Goal: Information Seeking & Learning: Learn about a topic

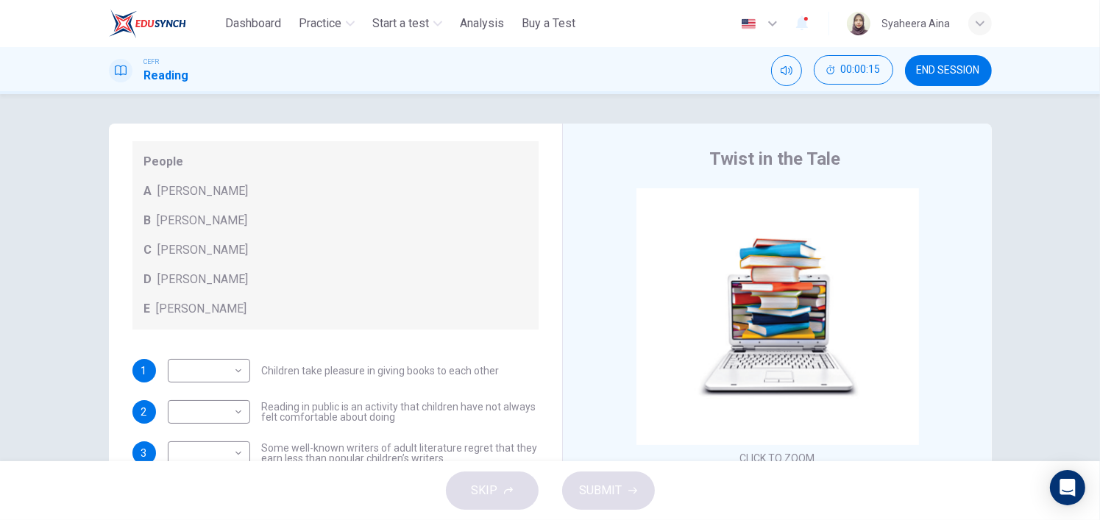
scroll to position [141, 0]
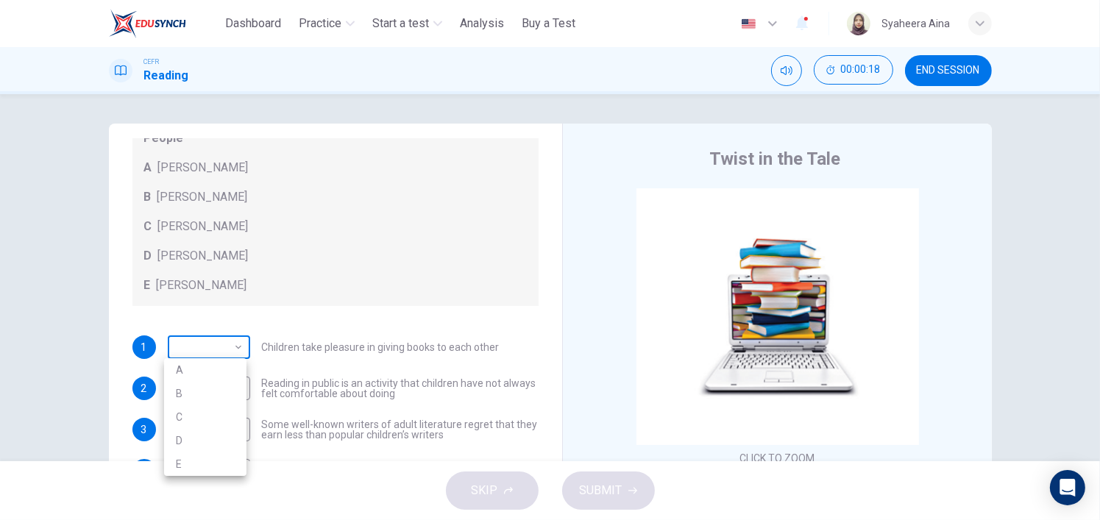
click at [233, 357] on body "This site uses cookies, as explained in our Privacy Policy . If you agree to th…" at bounding box center [550, 260] width 1100 height 520
click at [233, 357] on div at bounding box center [550, 260] width 1100 height 520
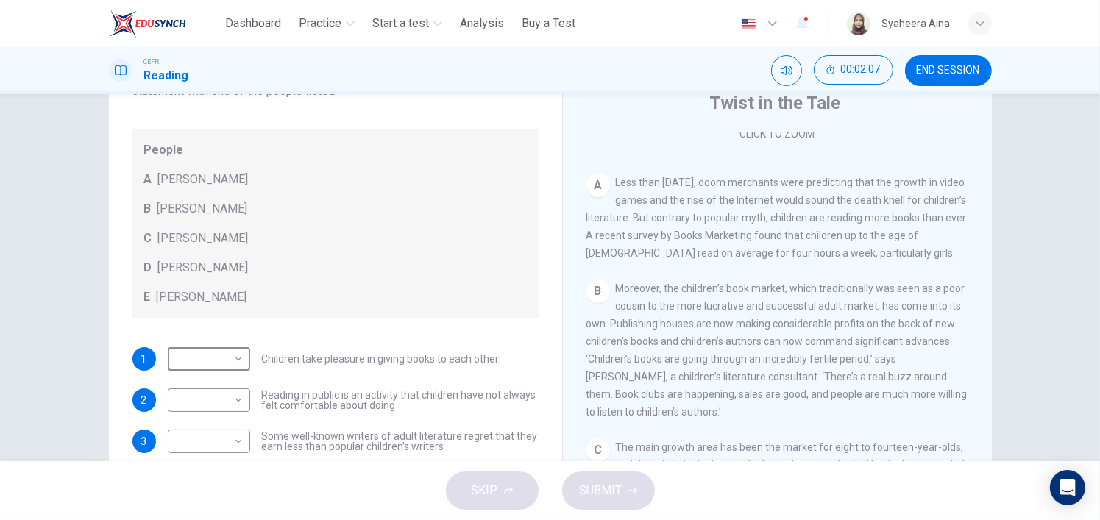
scroll to position [294, 0]
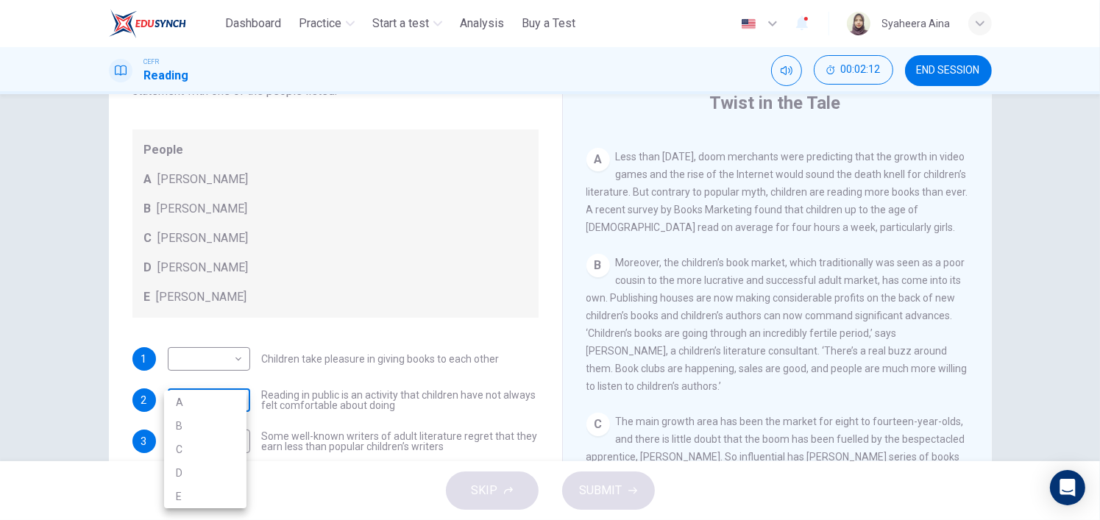
click at [226, 400] on body "This site uses cookies, as explained in our Privacy Policy . If you agree to th…" at bounding box center [550, 260] width 1100 height 520
click at [226, 400] on li "A" at bounding box center [205, 403] width 82 height 24
type input "*"
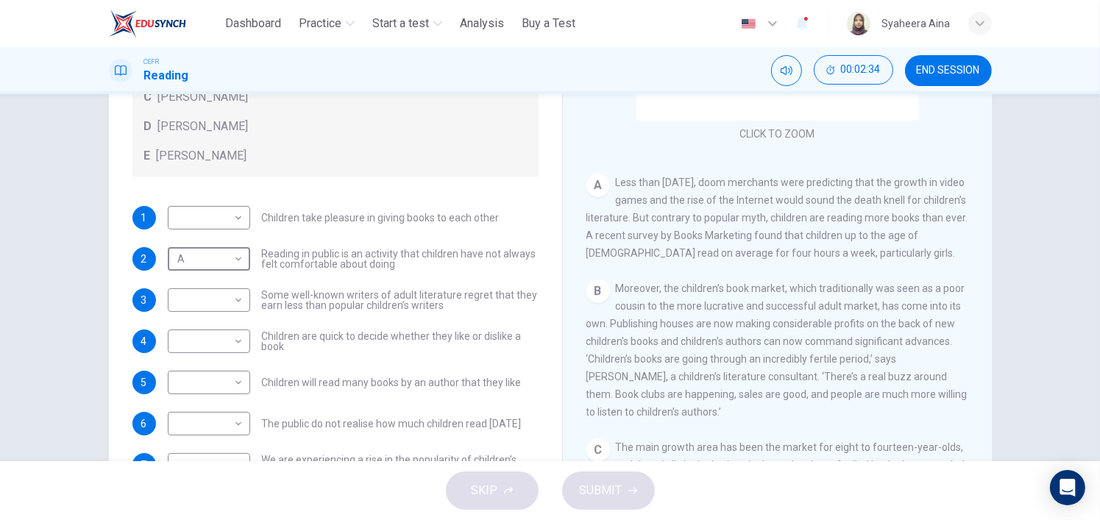
scroll to position [269, 0]
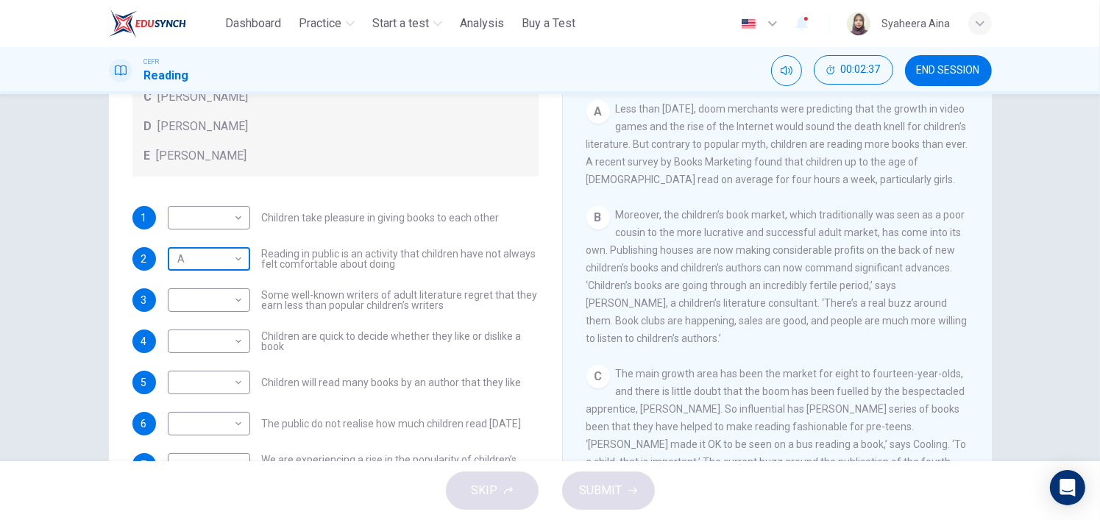
click at [198, 269] on body "This site uses cookies, as explained in our Privacy Policy . If you agree to th…" at bounding box center [550, 260] width 1100 height 520
click at [198, 269] on div at bounding box center [550, 260] width 1100 height 520
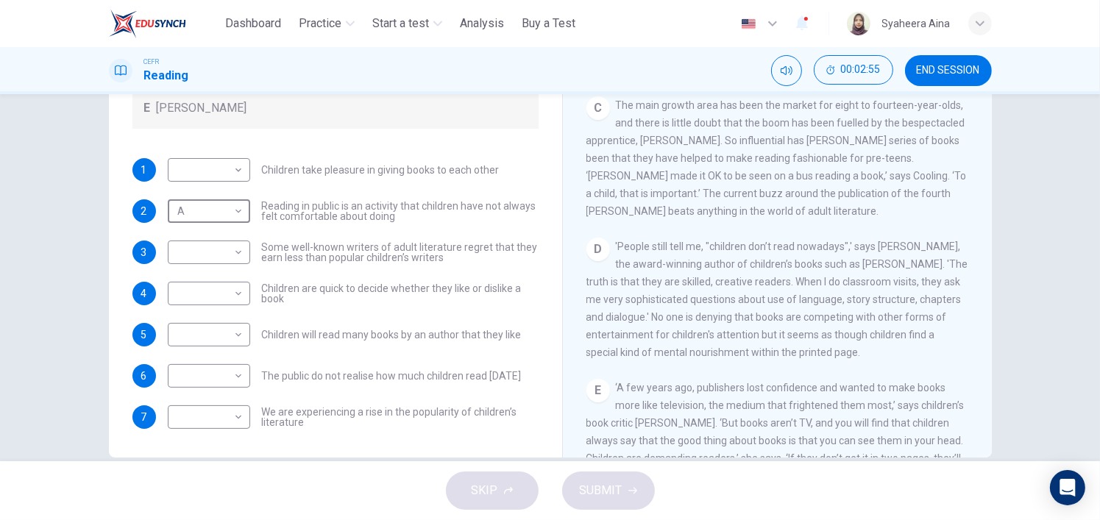
scroll to position [203, 0]
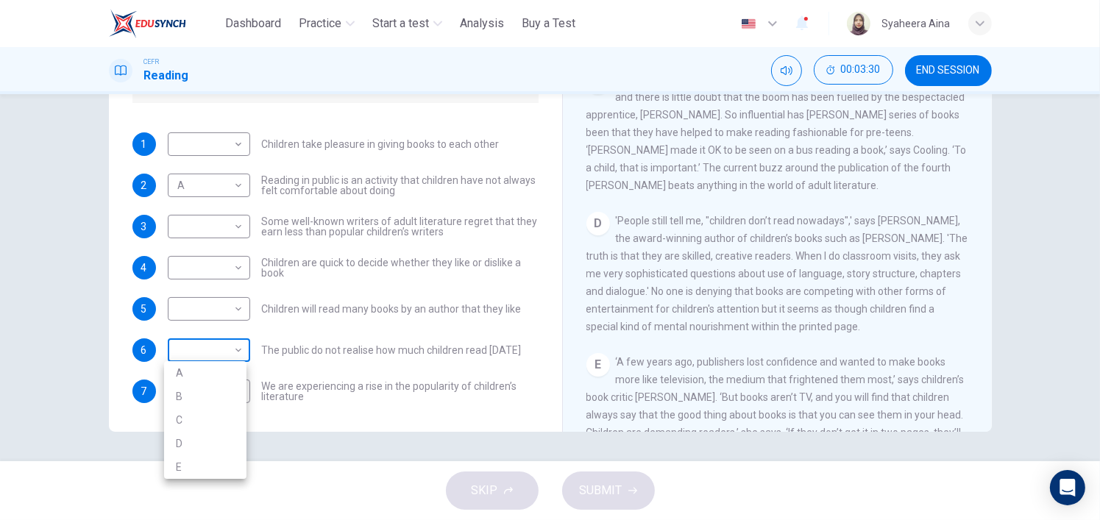
click at [233, 352] on body "This site uses cookies, as explained in our Privacy Policy . If you agree to th…" at bounding box center [550, 260] width 1100 height 520
click at [186, 380] on li "A" at bounding box center [205, 373] width 82 height 24
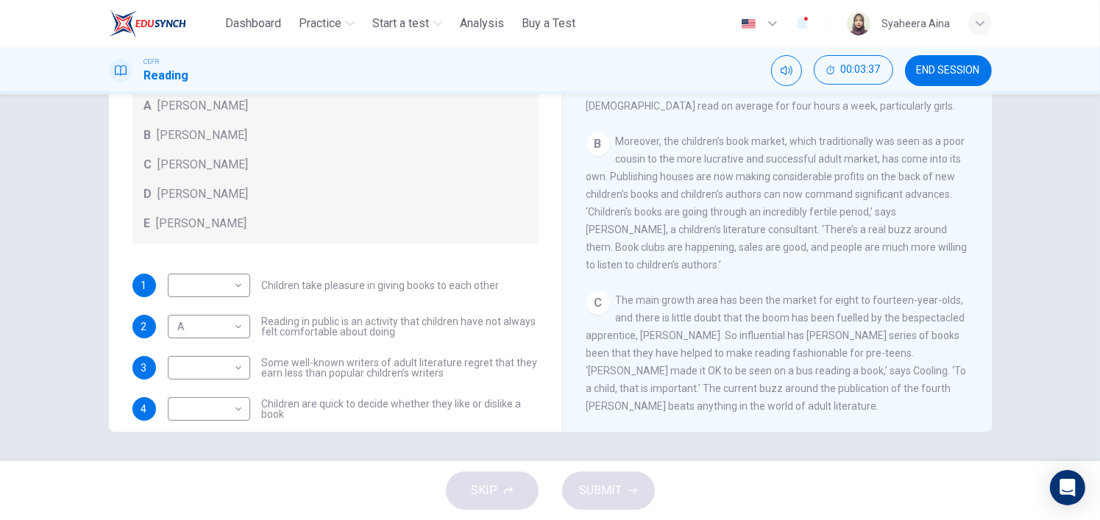
scroll to position [141, 0]
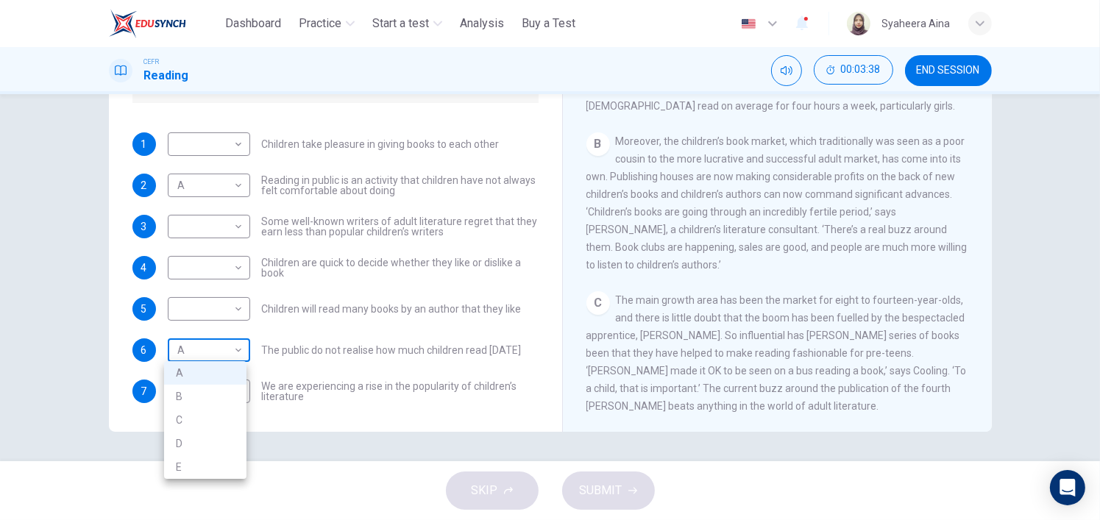
click at [212, 350] on body "This site uses cookies, as explained in our Privacy Policy . If you agree to th…" at bounding box center [550, 260] width 1100 height 520
click at [200, 388] on li "B" at bounding box center [205, 397] width 82 height 24
type input "*"
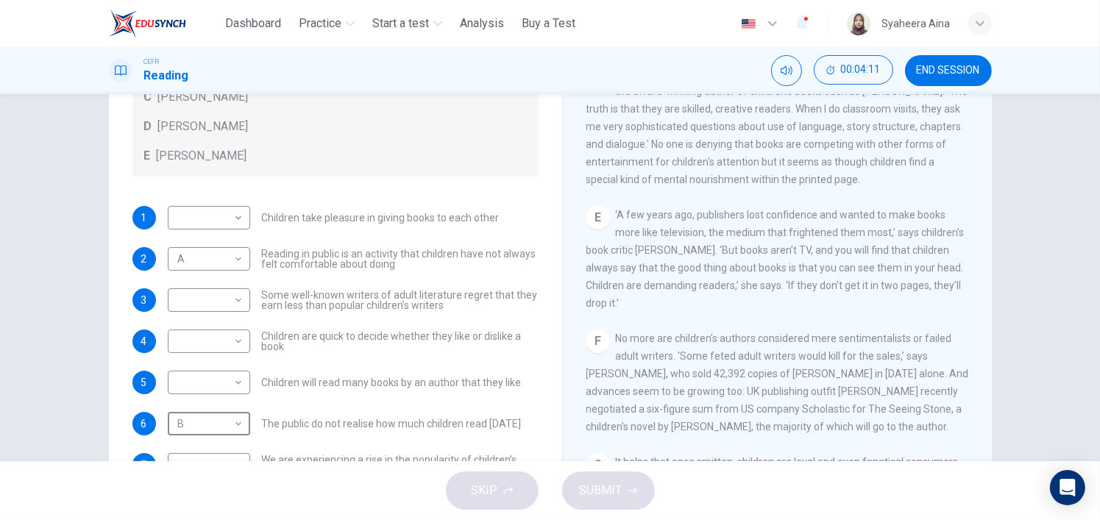
scroll to position [203, 0]
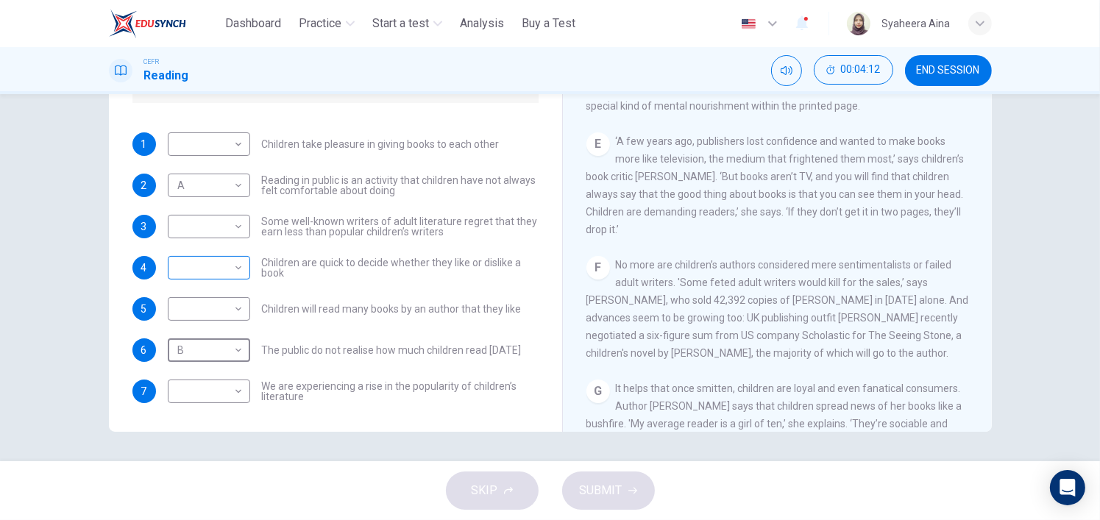
click at [235, 267] on body "This site uses cookies, as explained in our Privacy Policy . If you agree to th…" at bounding box center [550, 260] width 1100 height 520
click at [220, 336] on li "C" at bounding box center [205, 338] width 82 height 24
type input "*"
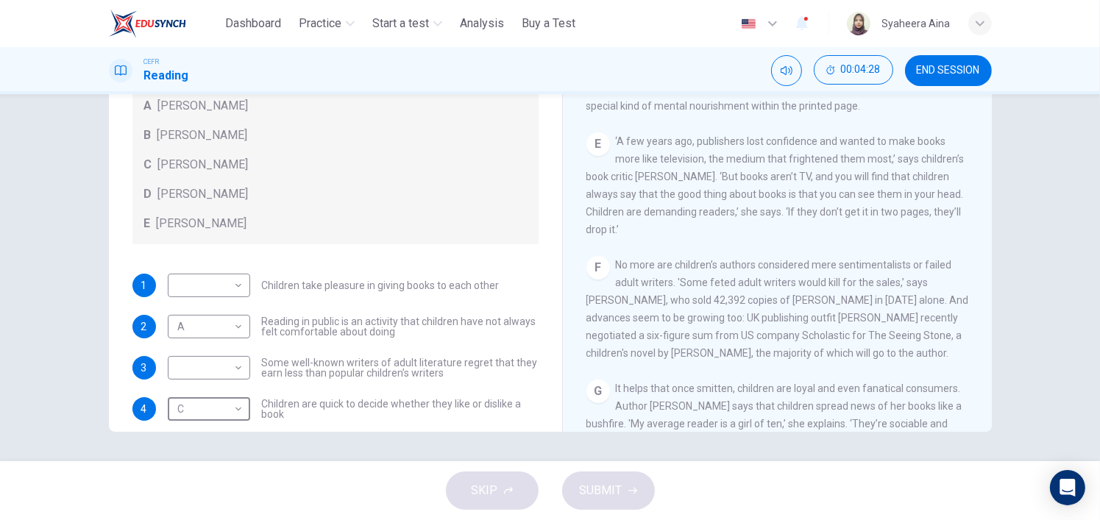
scroll to position [141, 0]
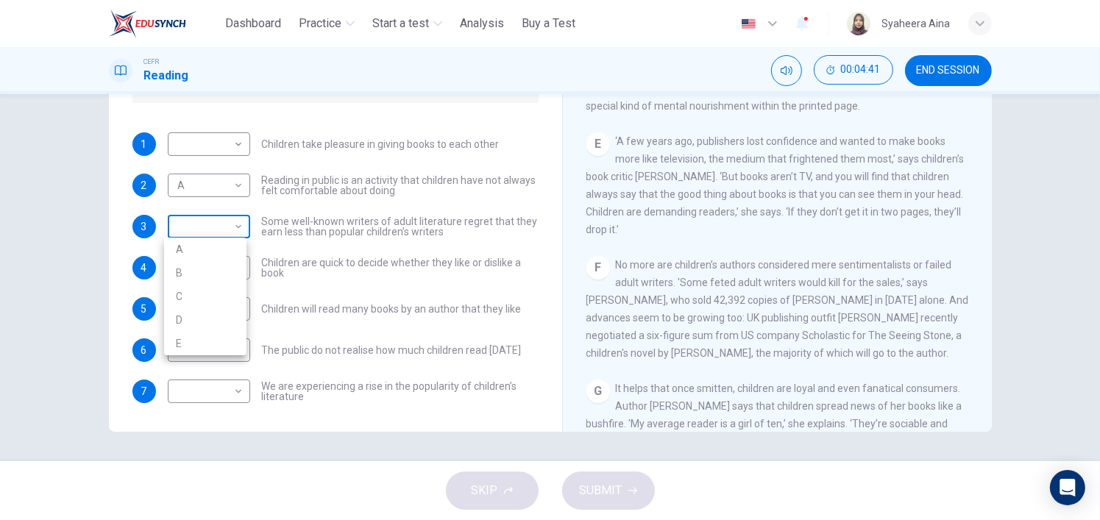
click at [233, 229] on body "This site uses cookies, as explained in our Privacy Policy . If you agree to th…" at bounding box center [550, 260] width 1100 height 520
click at [214, 270] on li "B" at bounding box center [205, 273] width 82 height 24
type input "*"
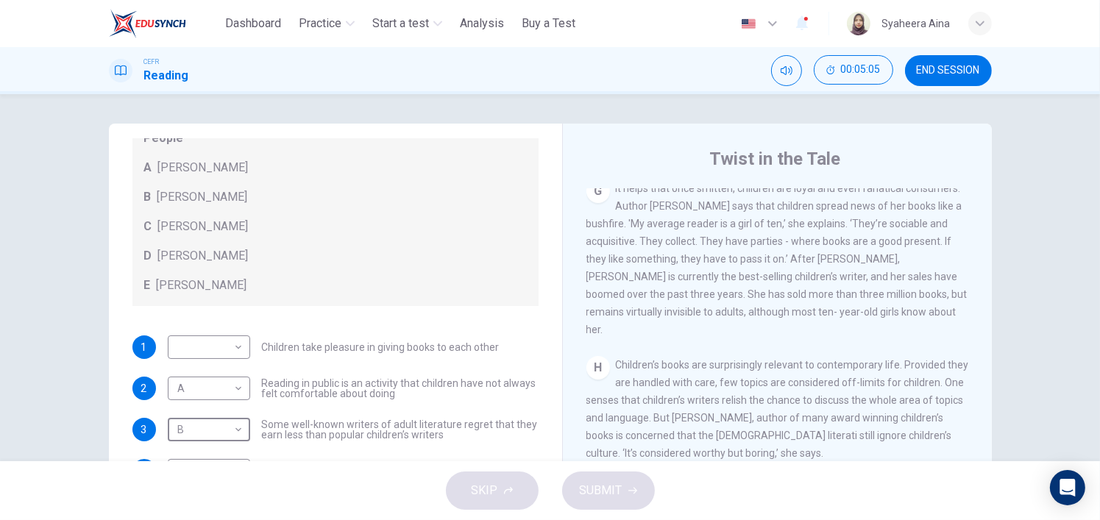
scroll to position [1078, 0]
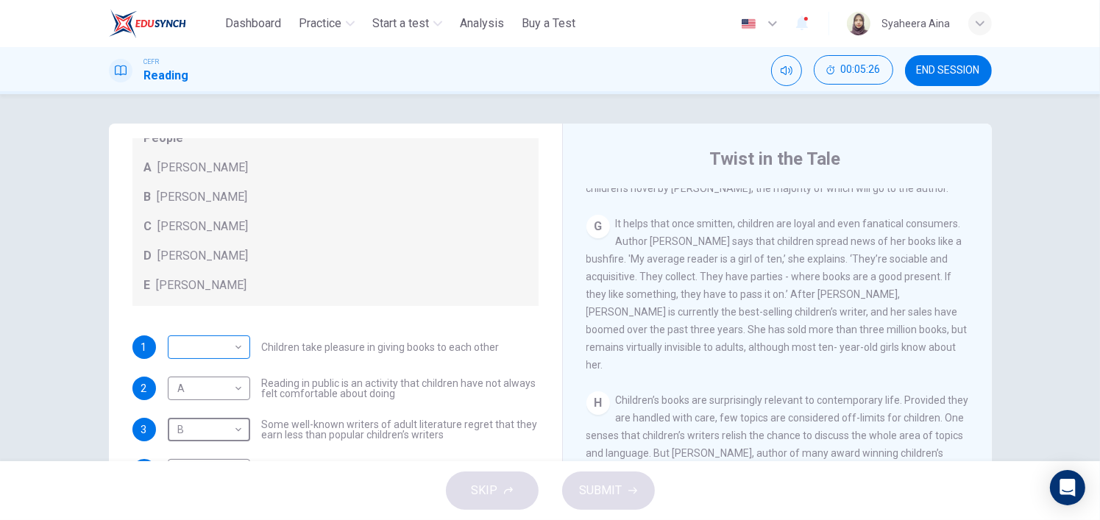
click at [225, 350] on body "This site uses cookies, as explained in our Privacy Policy . If you agree to th…" at bounding box center [550, 260] width 1100 height 520
click at [211, 441] on li "D" at bounding box center [205, 441] width 82 height 24
type input "*"
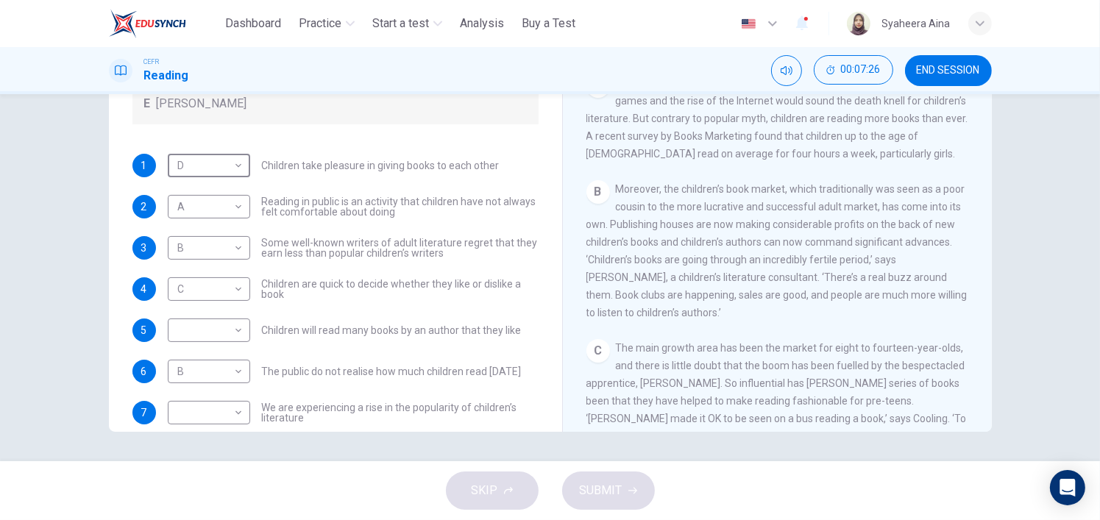
scroll to position [141, 0]
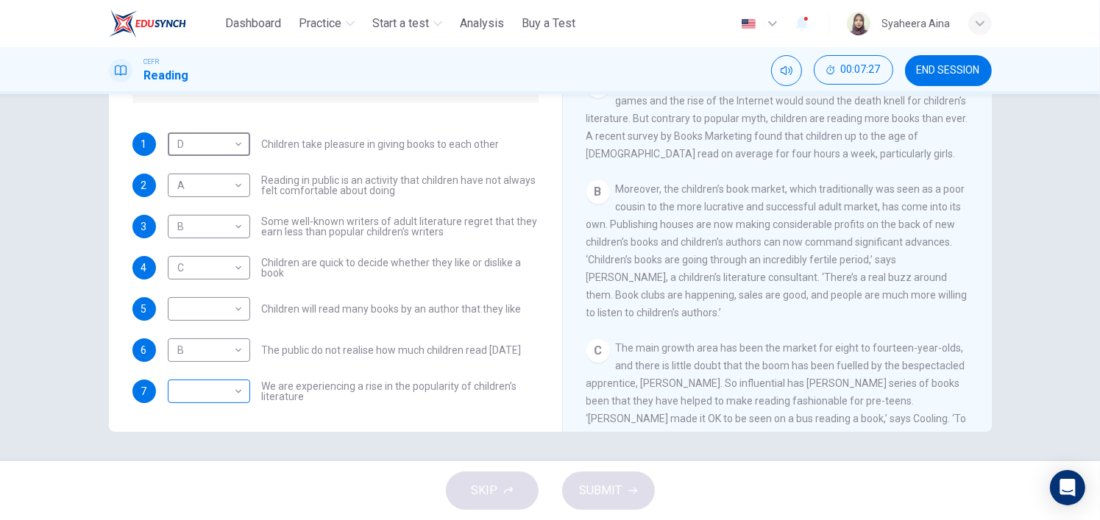
click at [238, 391] on body "This site uses cookies, as explained in our Privacy Policy . If you agree to th…" at bounding box center [550, 260] width 1100 height 520
click at [199, 400] on li "A" at bounding box center [205, 403] width 82 height 24
type input "*"
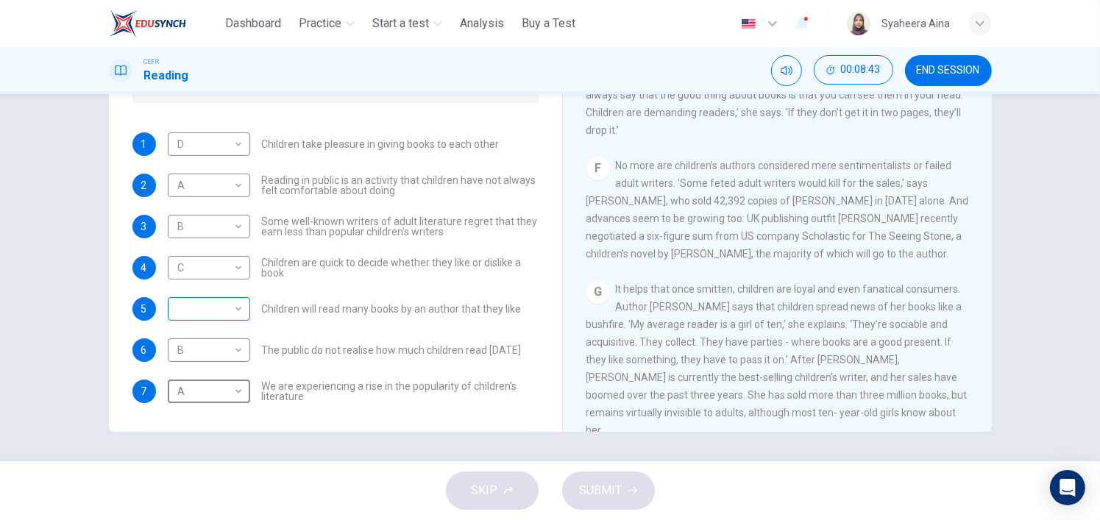
click at [236, 310] on body "This site uses cookies, as explained in our Privacy Policy . If you agree to th…" at bounding box center [550, 260] width 1100 height 520
click at [198, 399] on li "D" at bounding box center [205, 403] width 82 height 24
type input "*"
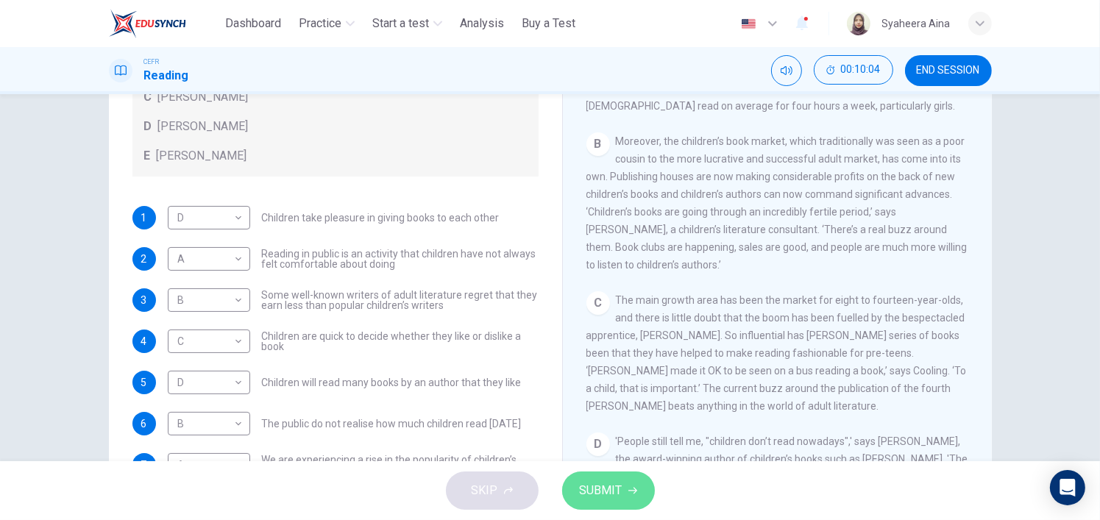
click at [613, 490] on span "SUBMIT" at bounding box center [601, 491] width 43 height 21
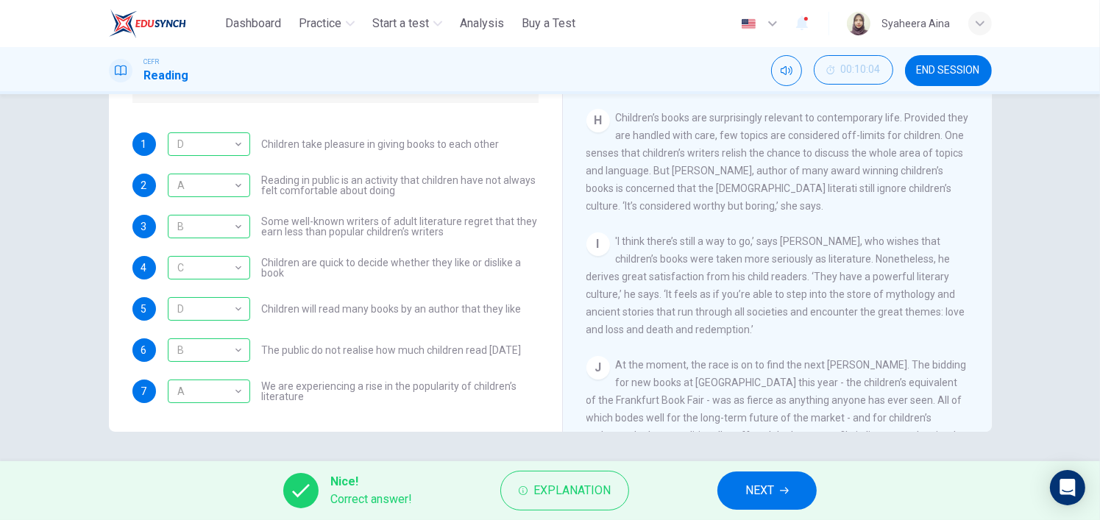
scroll to position [1226, 0]
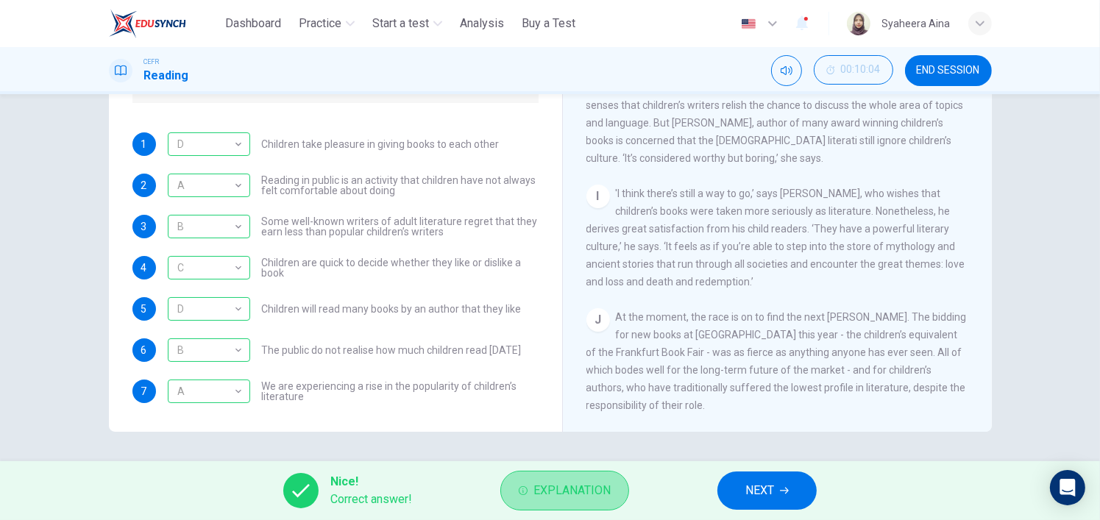
click at [551, 500] on span "Explanation" at bounding box center [572, 491] width 77 height 21
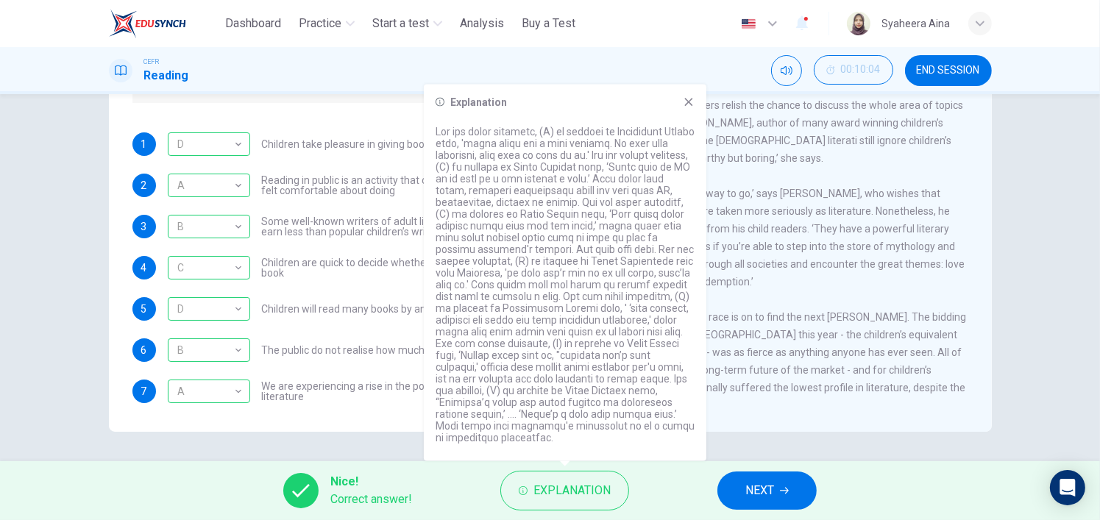
click at [691, 105] on icon at bounding box center [689, 102] width 8 height 8
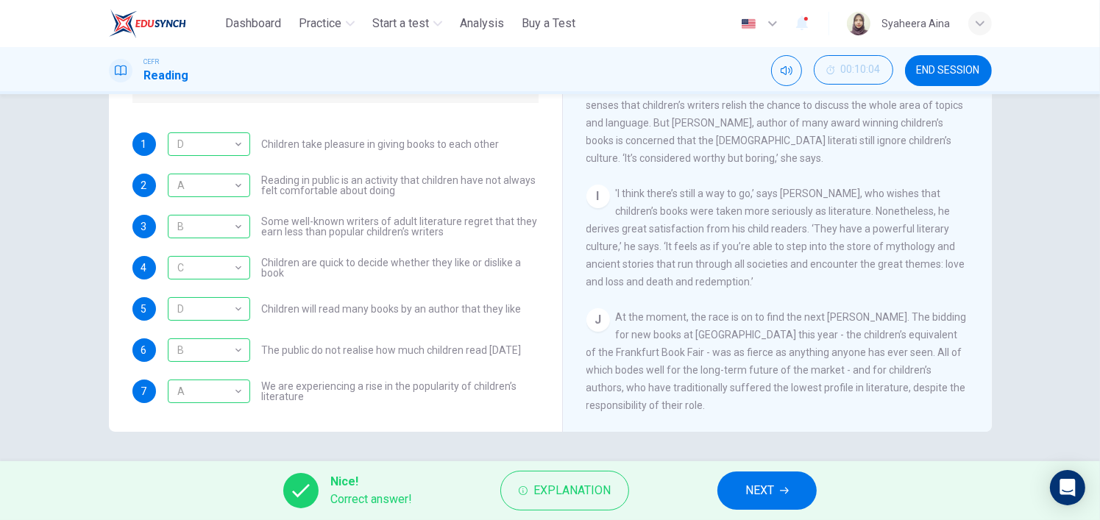
click at [768, 485] on span "NEXT" at bounding box center [760, 491] width 29 height 21
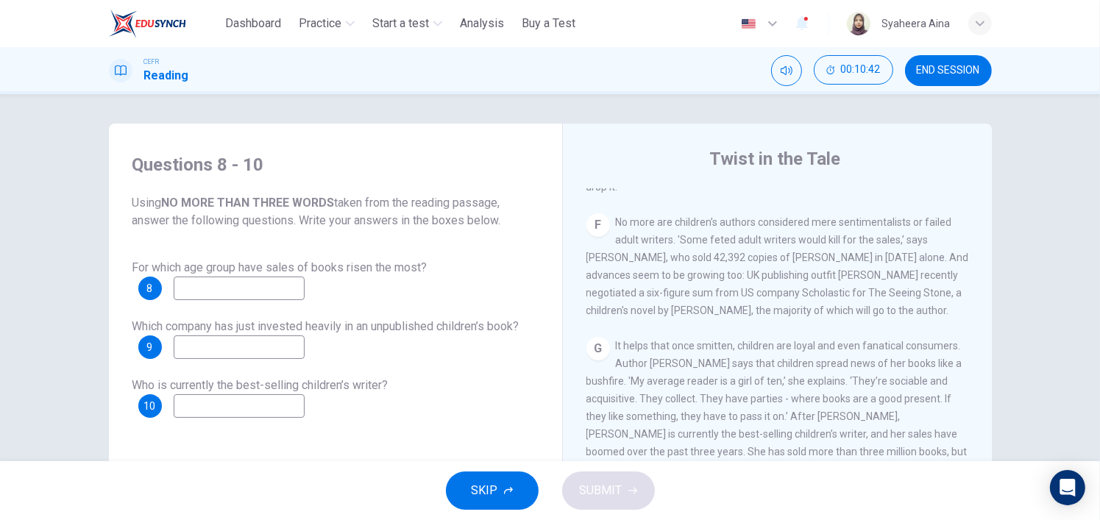
scroll to position [931, 0]
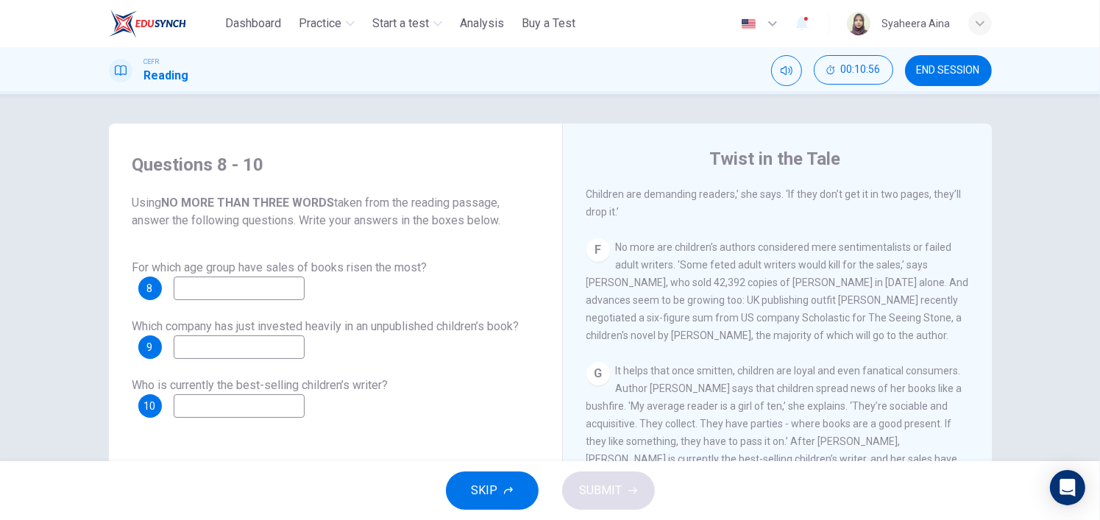
click at [272, 348] on input at bounding box center [239, 348] width 131 height 24
type input "*"
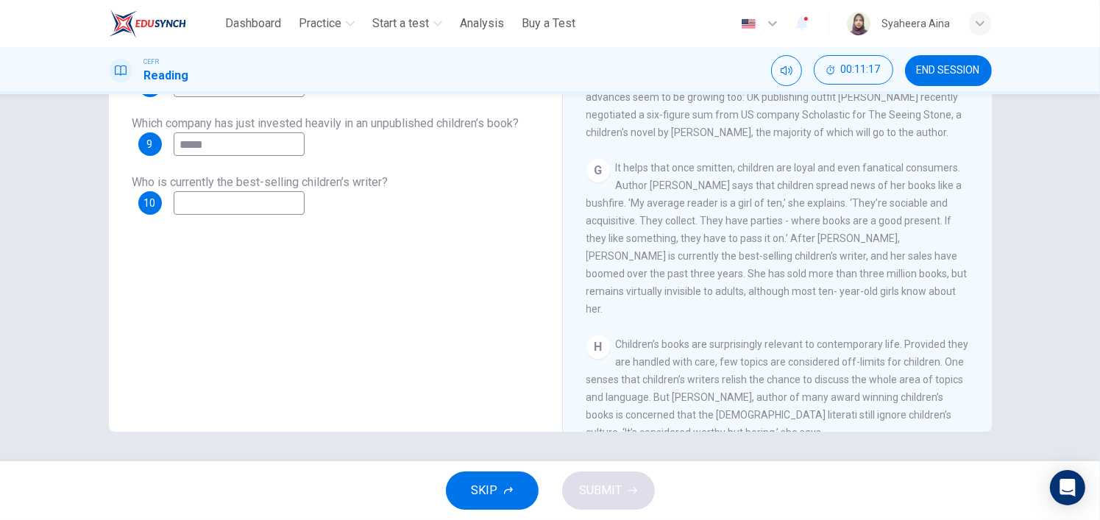
type input "*****"
drag, startPoint x: 650, startPoint y: 210, endPoint x: 637, endPoint y: 213, distance: 13.8
click at [665, 208] on span "It helps that once smitten, children are loyal and even fanatical consumers. Au…" at bounding box center [777, 238] width 381 height 153
click at [289, 203] on input at bounding box center [239, 203] width 131 height 24
type input "*"
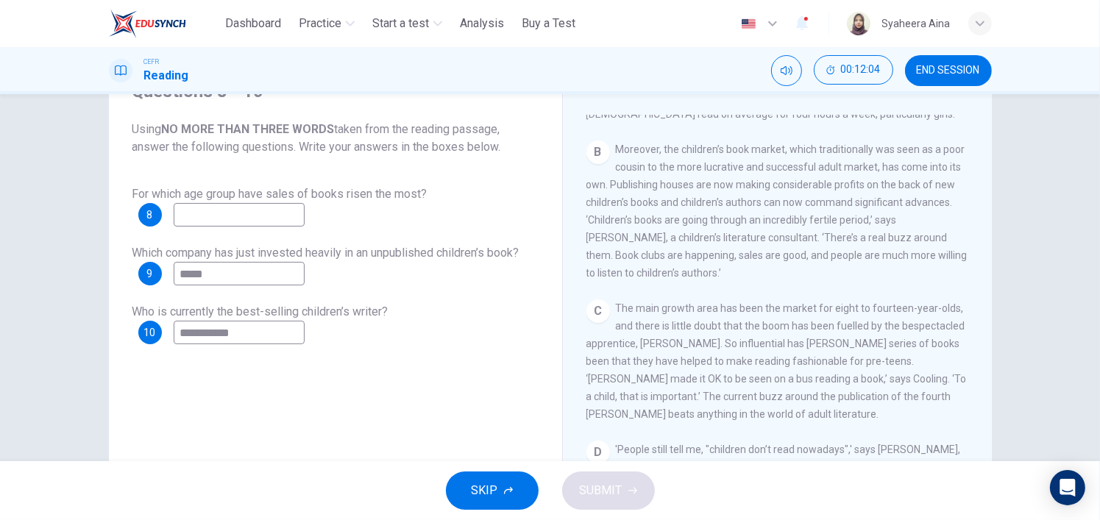
scroll to position [416, 0]
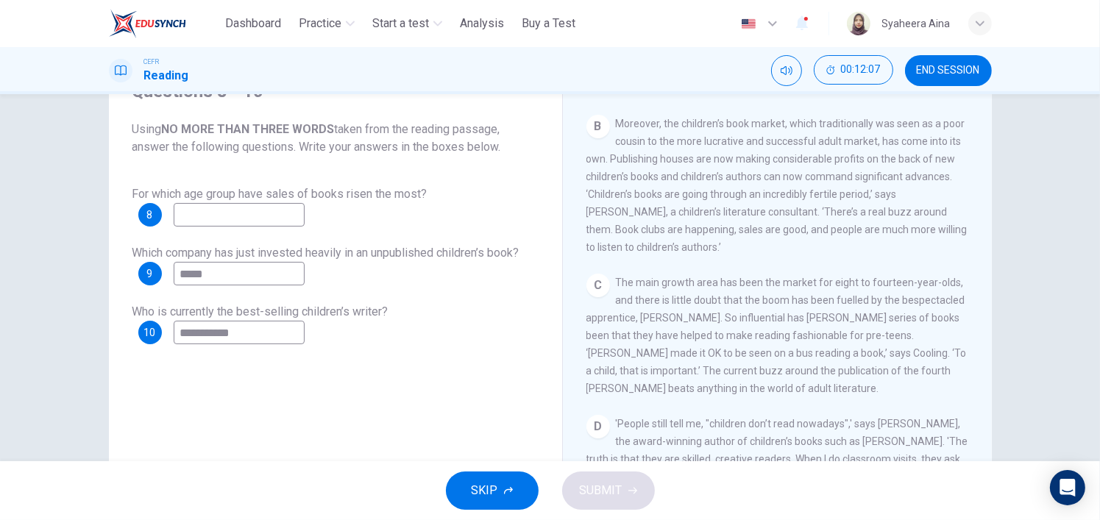
type input "**********"
click at [236, 211] on input at bounding box center [239, 215] width 131 height 24
type input "**********"
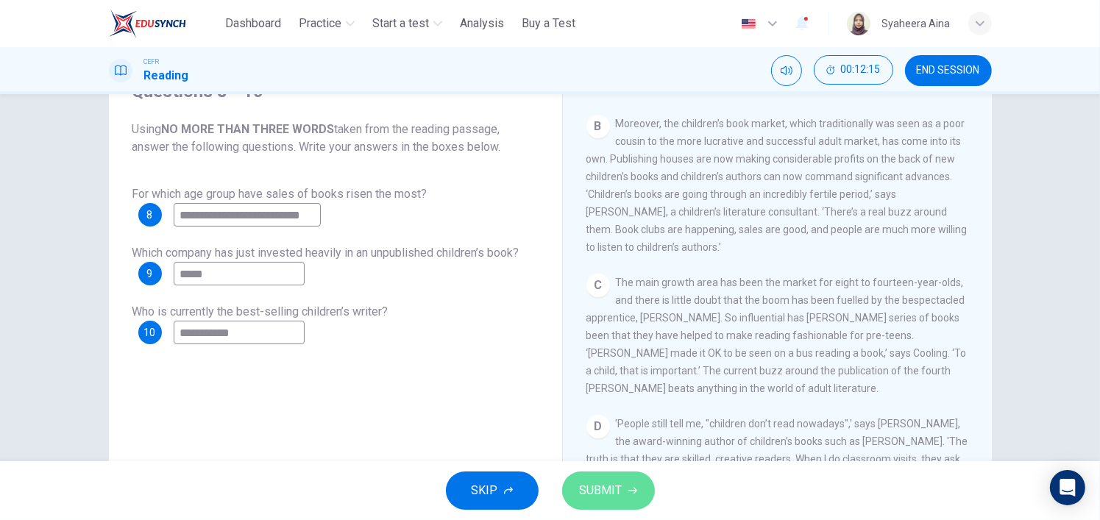
click at [605, 501] on button "SUBMIT" at bounding box center [608, 491] width 93 height 38
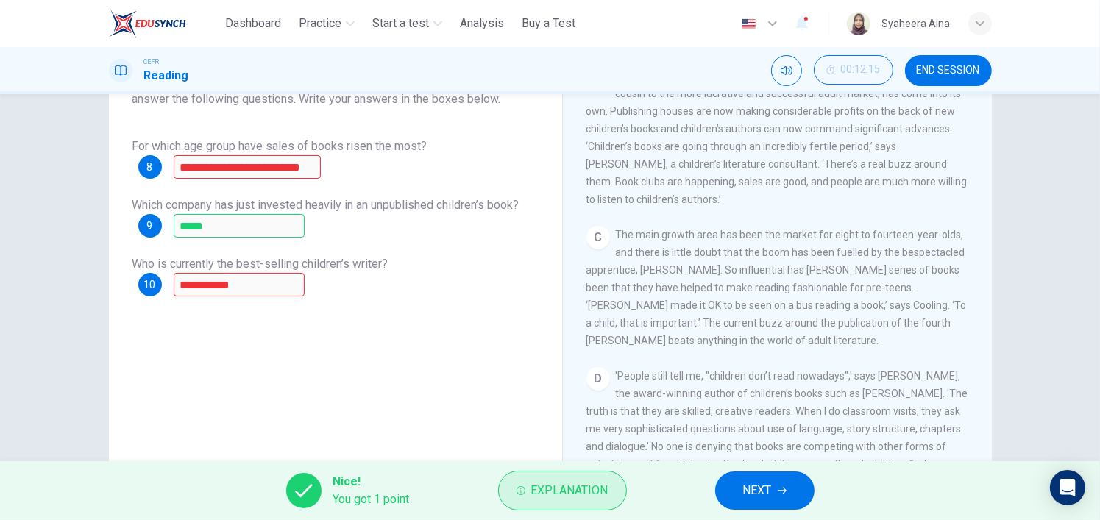
scroll to position [147, 0]
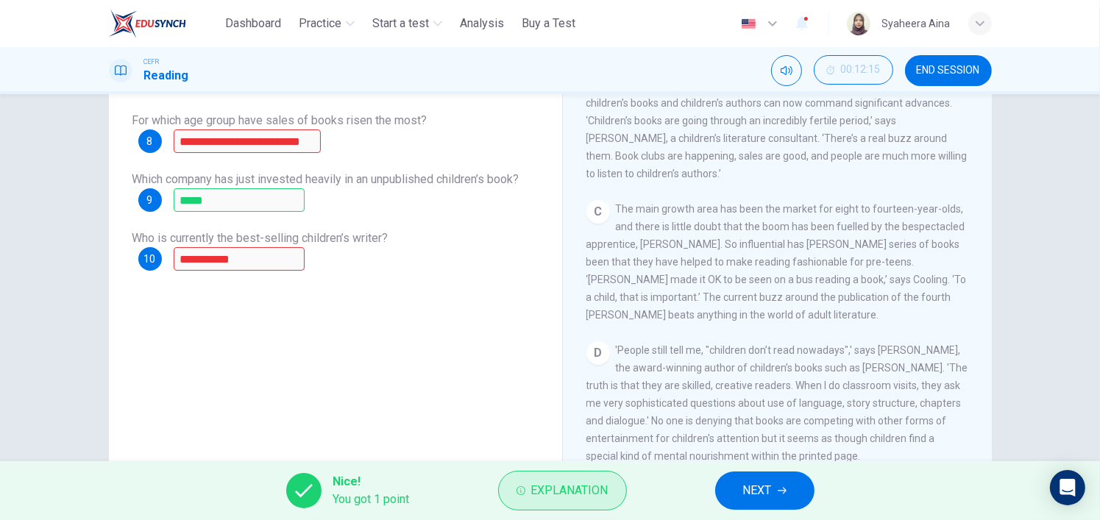
click at [546, 499] on span "Explanation" at bounding box center [569, 491] width 77 height 21
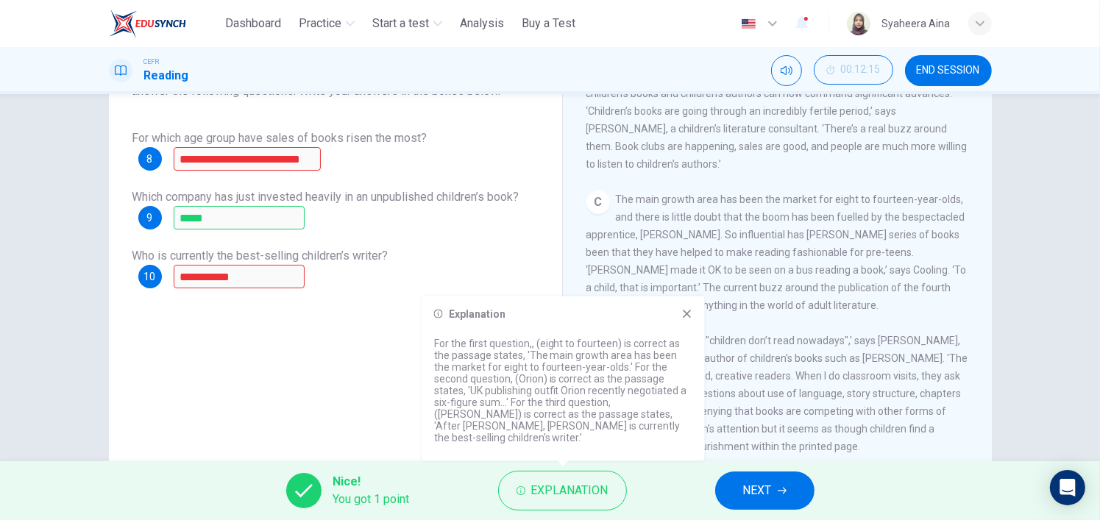
scroll to position [442, 0]
click at [777, 494] on button "NEXT" at bounding box center [764, 491] width 99 height 38
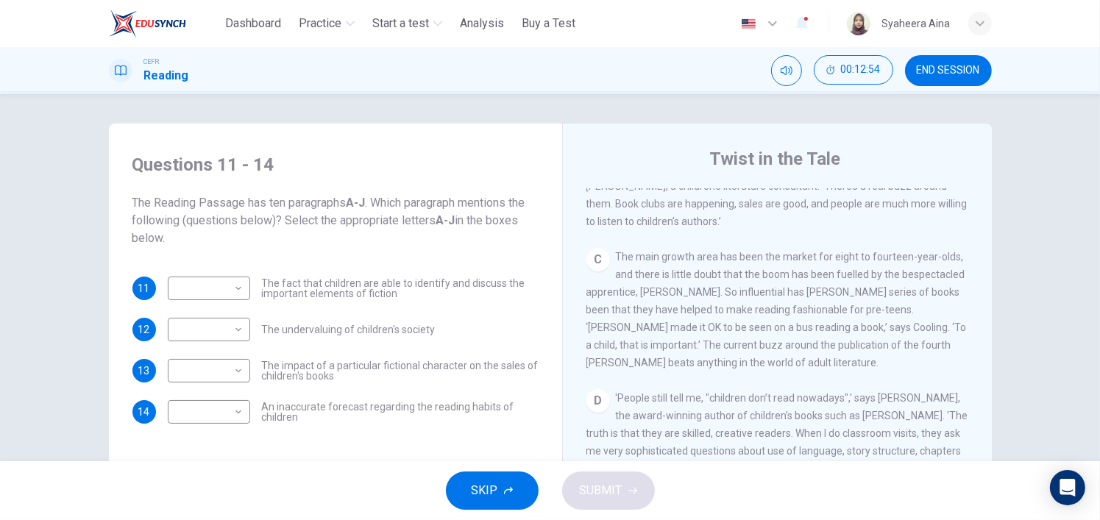
scroll to position [589, 0]
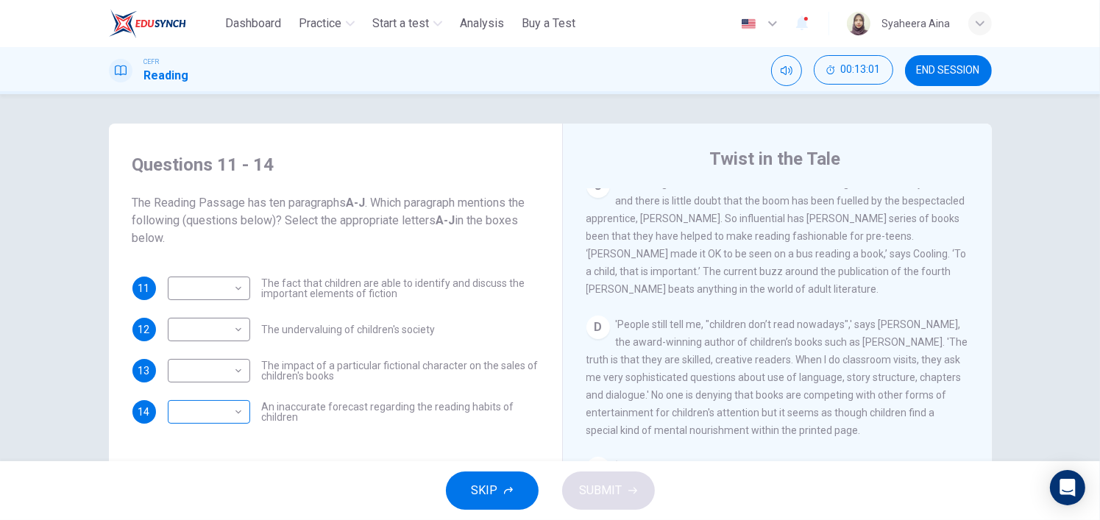
click at [202, 414] on body "This site uses cookies, as explained in our Privacy Policy . If you agree to th…" at bounding box center [550, 260] width 1100 height 520
click at [202, 356] on li "D" at bounding box center [205, 356] width 82 height 24
type input "*"
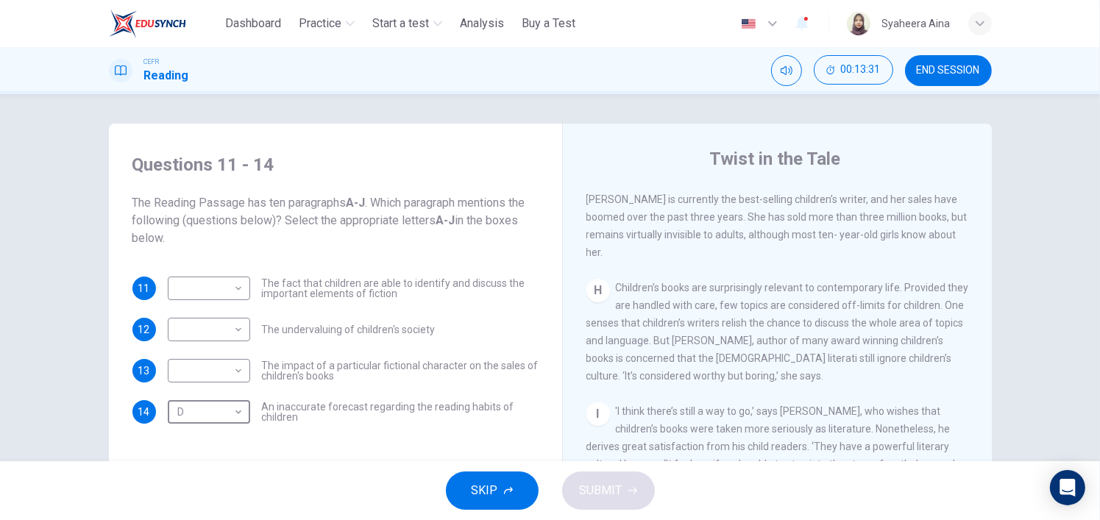
scroll to position [1226, 0]
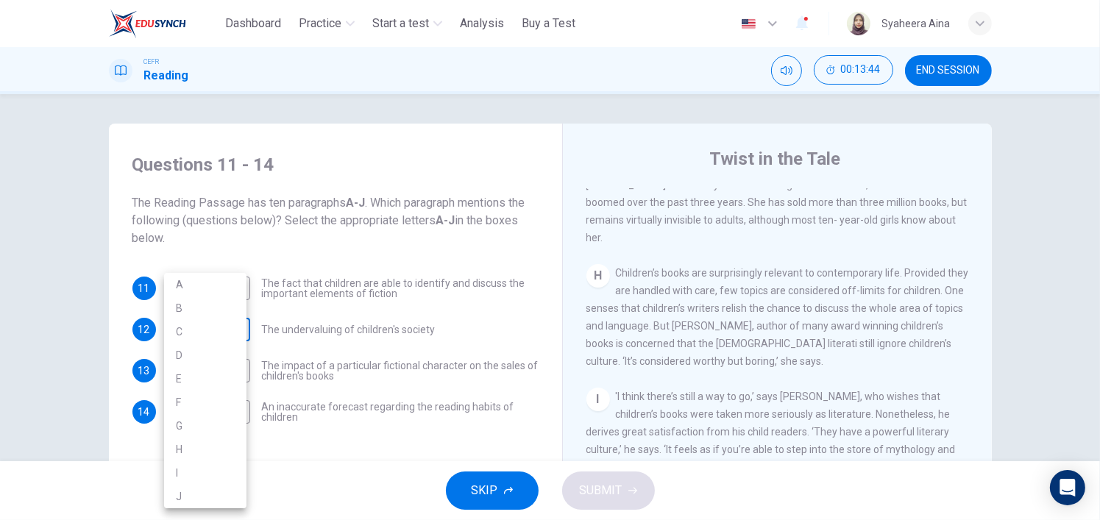
click at [223, 331] on body "This site uses cookies, as explained in our Privacy Policy . If you agree to th…" at bounding box center [550, 260] width 1100 height 520
click at [197, 441] on li "H" at bounding box center [205, 450] width 82 height 24
type input "*"
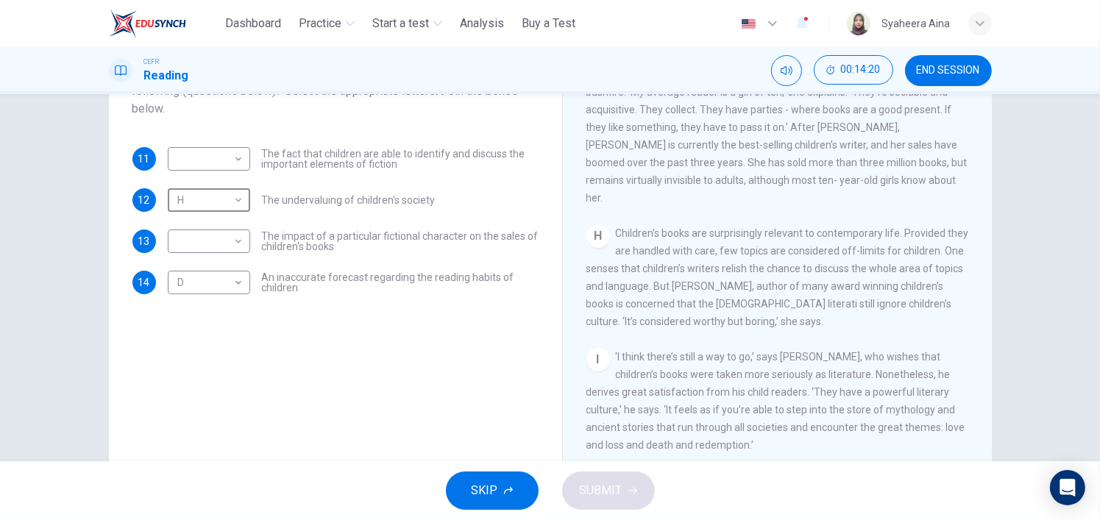
scroll to position [1152, 0]
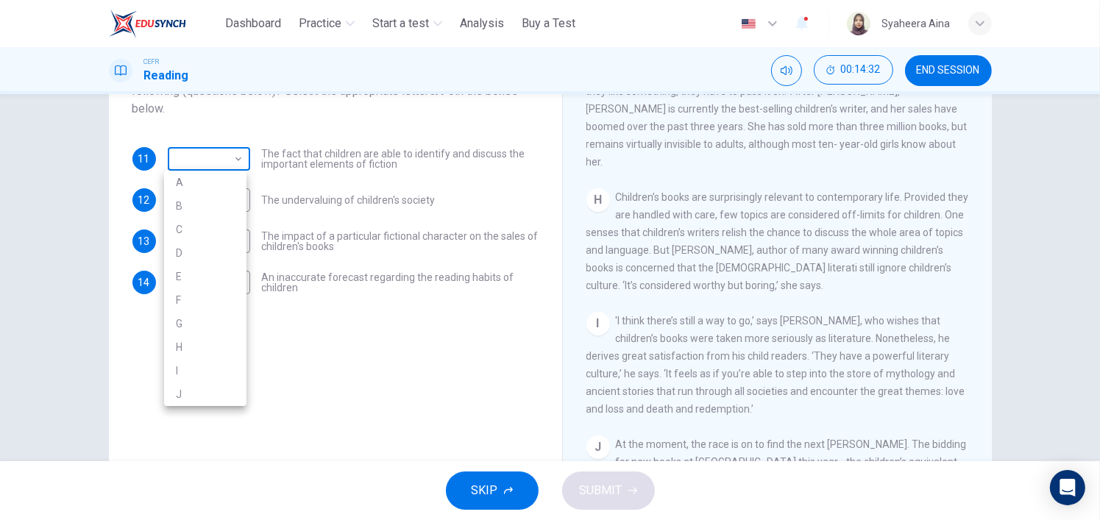
click at [219, 154] on body "This site uses cookies, as explained in our Privacy Policy . If you agree to th…" at bounding box center [550, 260] width 1100 height 520
click at [188, 361] on li "I" at bounding box center [205, 371] width 82 height 24
type input "*"
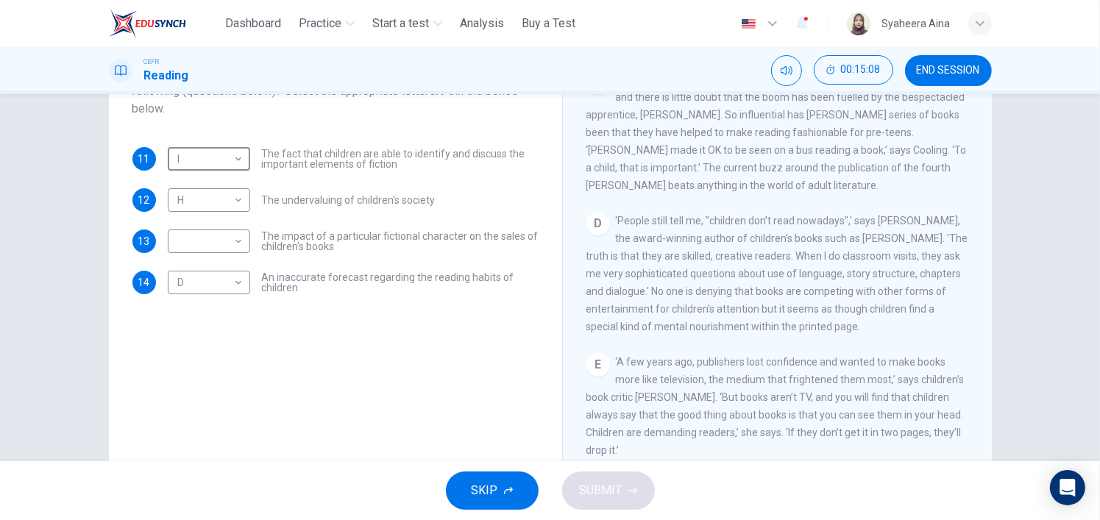
scroll to position [489, 0]
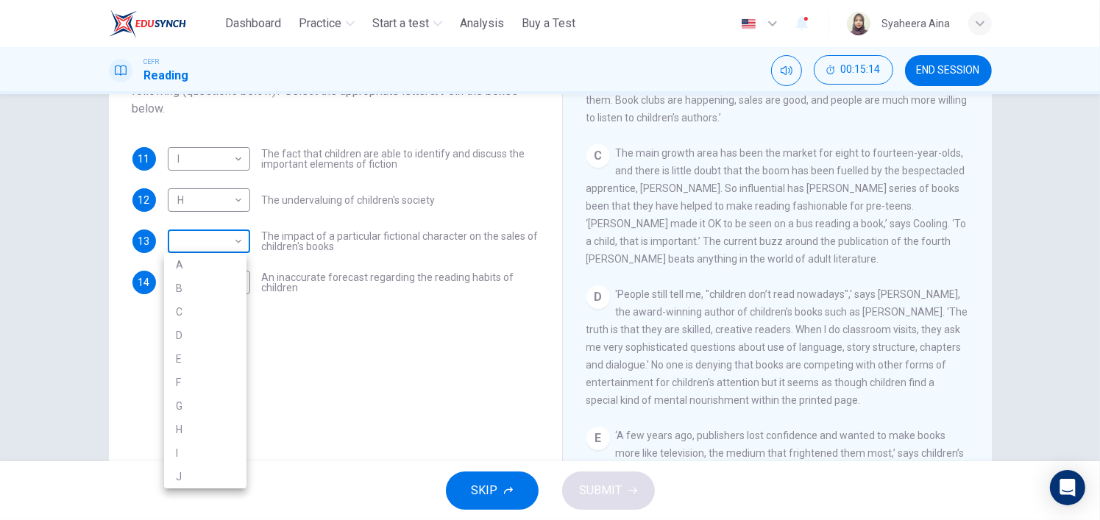
click at [232, 247] on body "This site uses cookies, as explained in our Privacy Policy . If you agree to th…" at bounding box center [550, 260] width 1100 height 520
click at [212, 320] on li "C" at bounding box center [205, 312] width 82 height 24
type input "*"
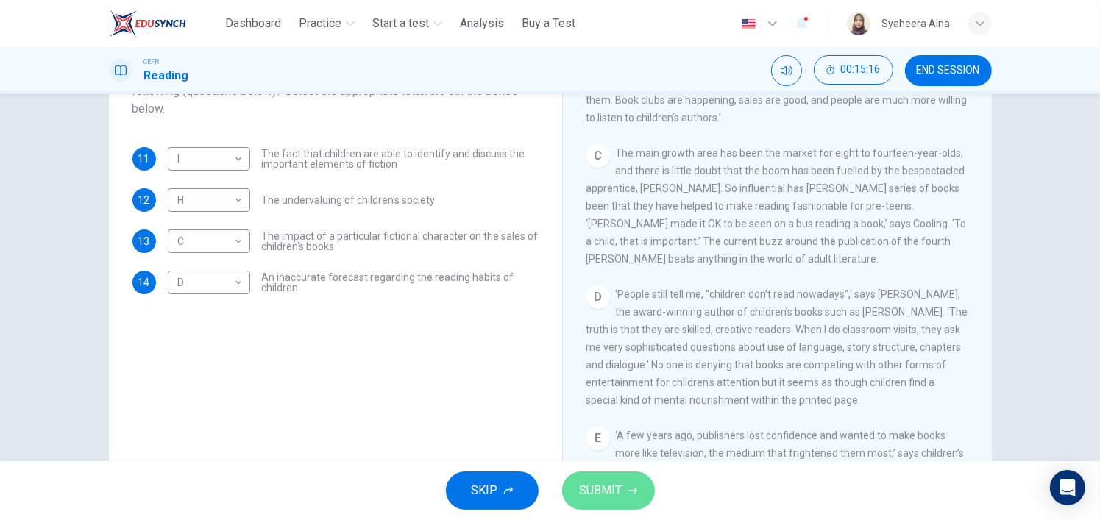
click at [627, 501] on button "SUBMIT" at bounding box center [608, 491] width 93 height 38
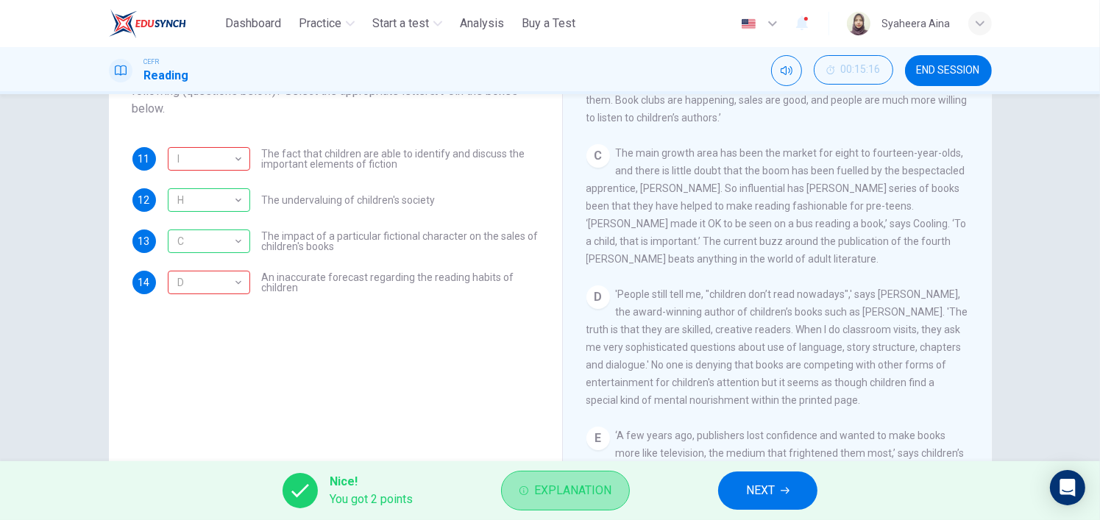
click at [558, 500] on span "Explanation" at bounding box center [572, 491] width 77 height 21
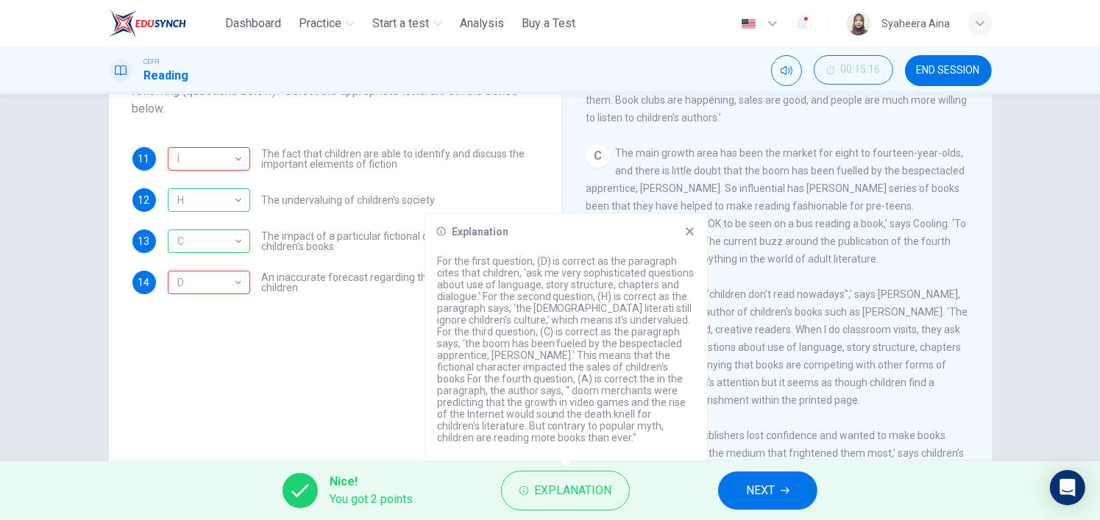
click at [744, 497] on button "NEXT" at bounding box center [767, 491] width 99 height 38
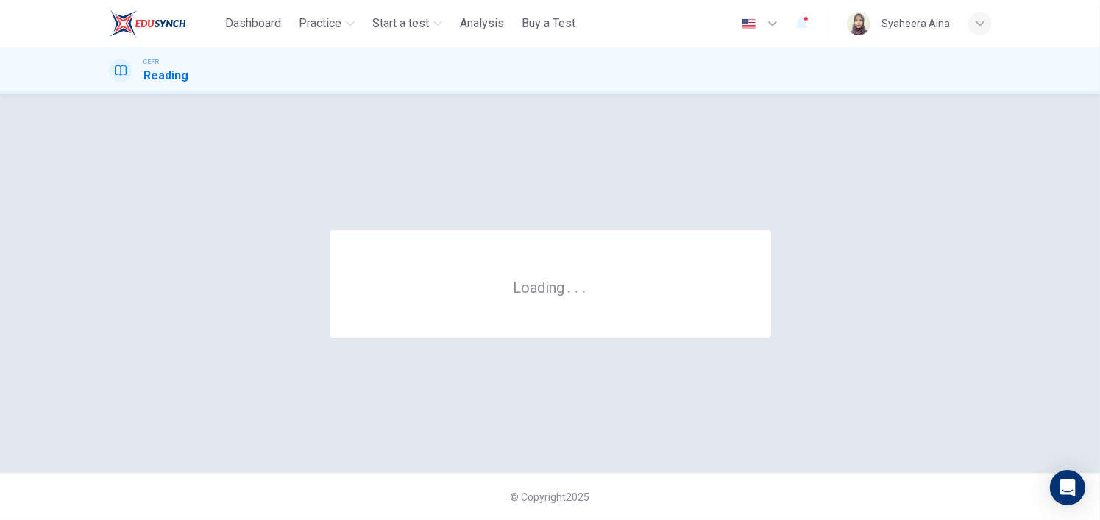
scroll to position [0, 0]
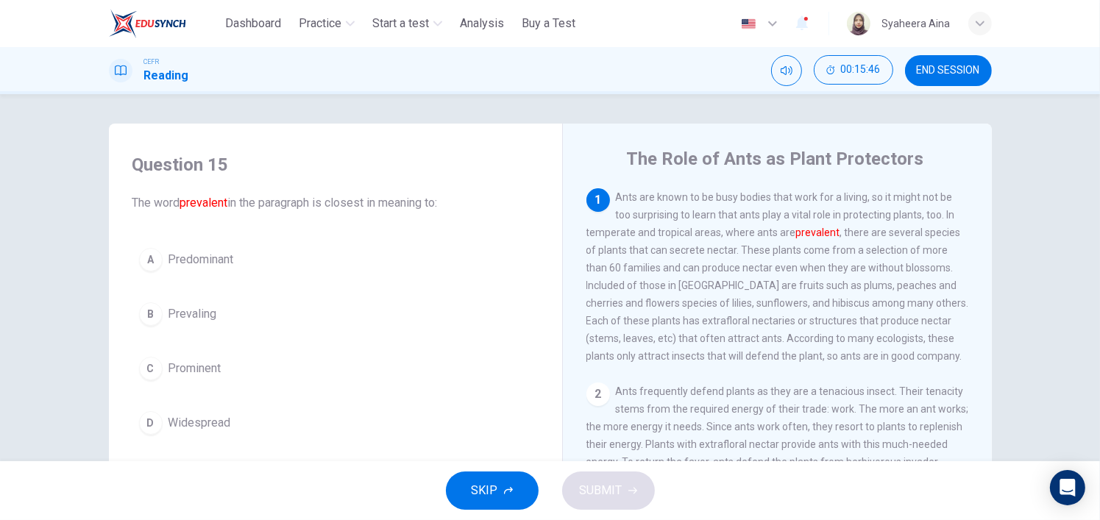
click at [147, 261] on div "A" at bounding box center [151, 260] width 24 height 24
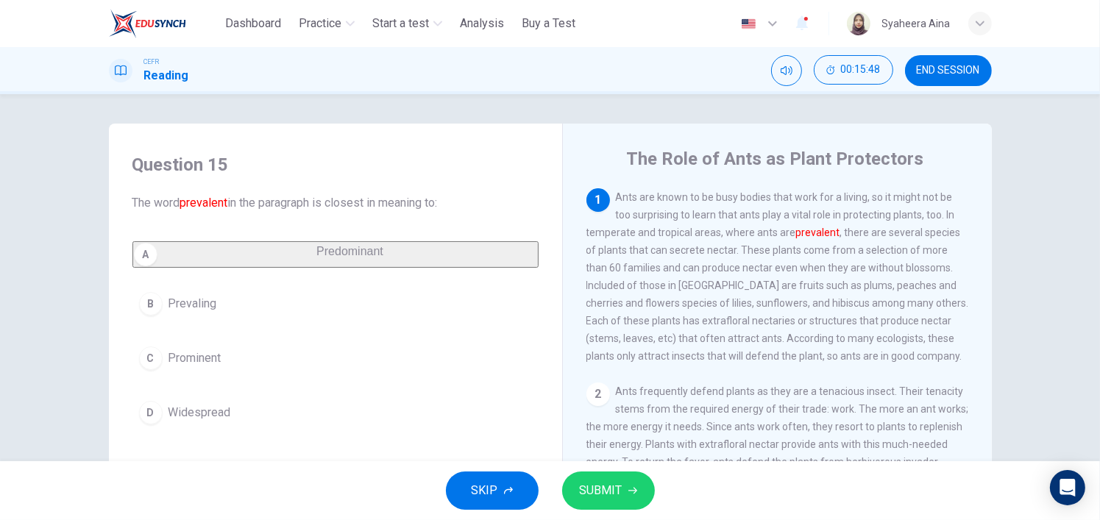
click at [604, 498] on span "SUBMIT" at bounding box center [601, 491] width 43 height 21
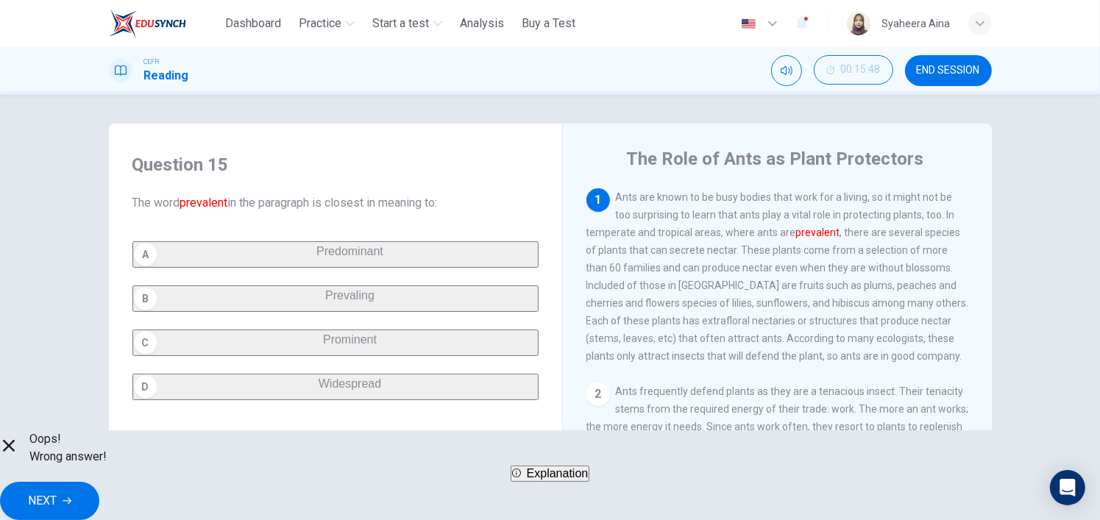
click at [590, 482] on button "Explanation" at bounding box center [550, 474] width 79 height 16
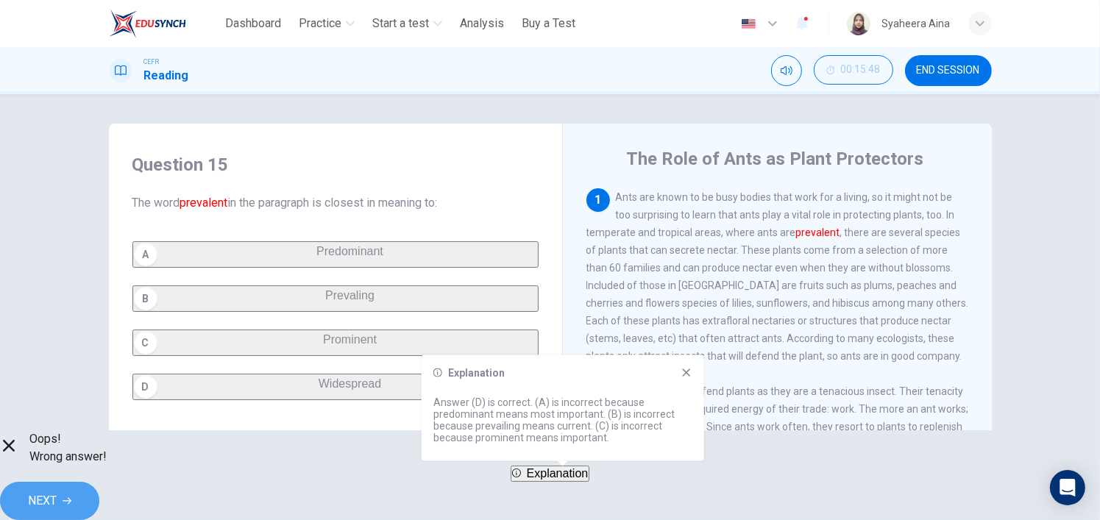
click at [57, 491] on span "NEXT" at bounding box center [42, 501] width 29 height 21
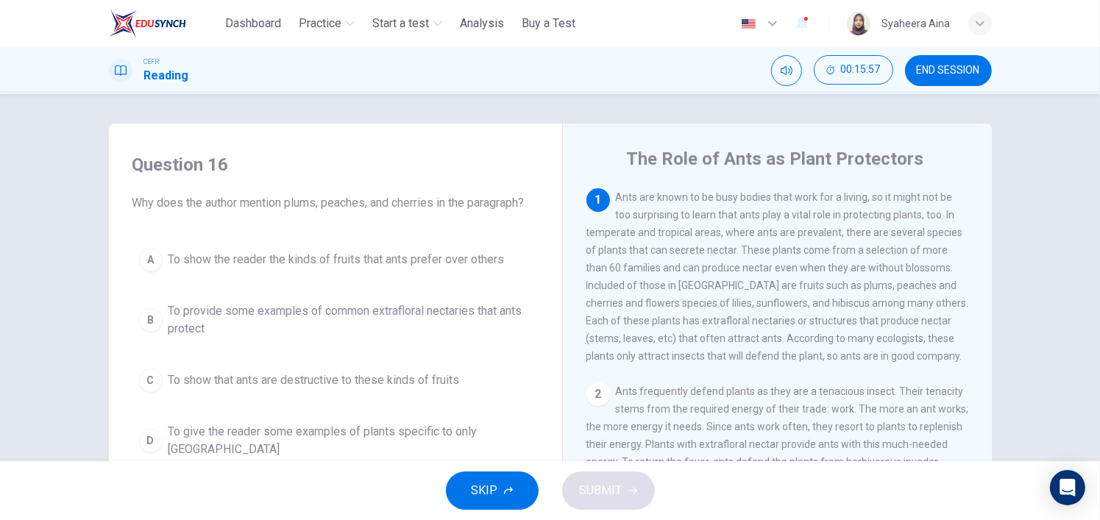
click at [595, 202] on div "1" at bounding box center [599, 200] width 24 height 24
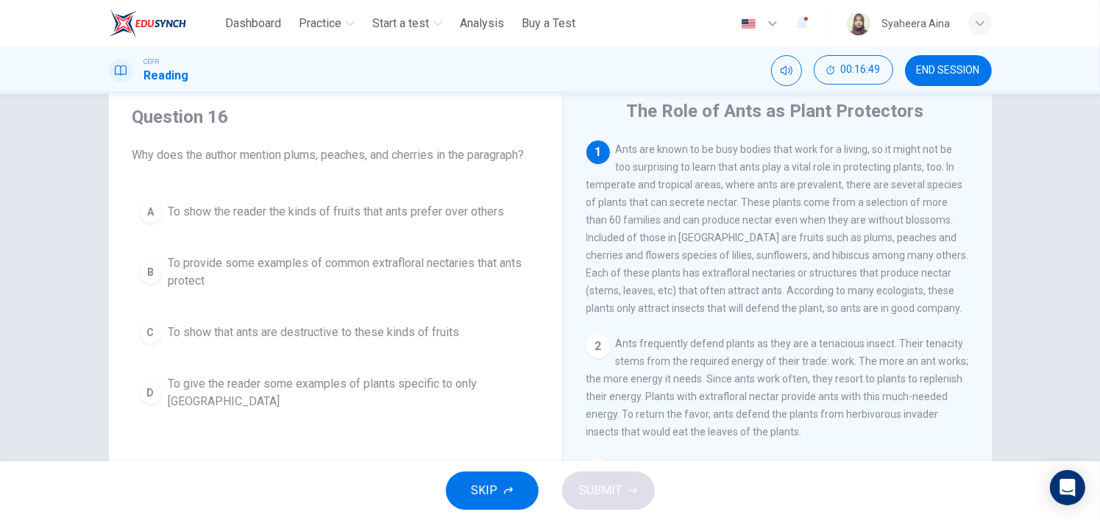
scroll to position [74, 0]
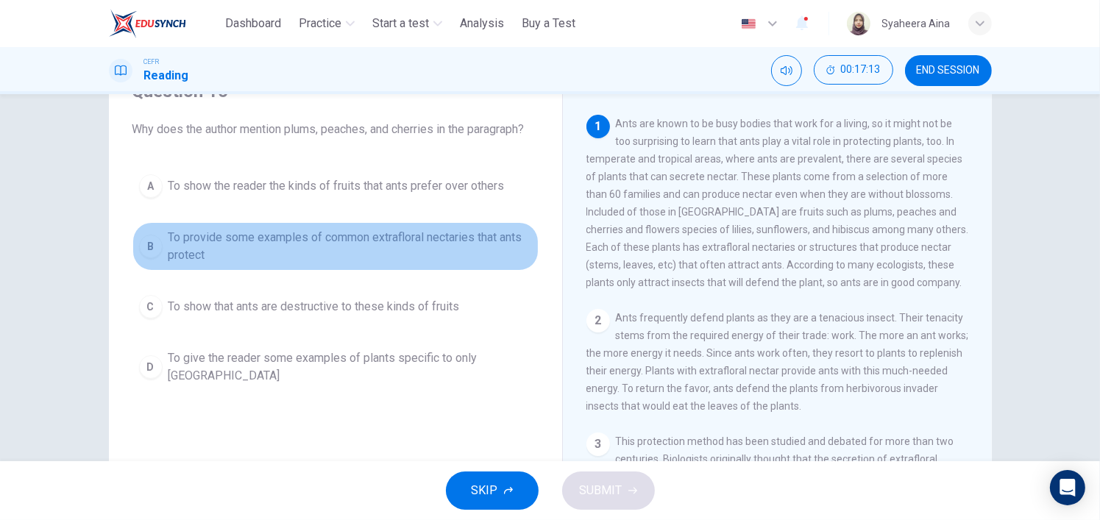
click at [143, 247] on div "B" at bounding box center [151, 247] width 24 height 24
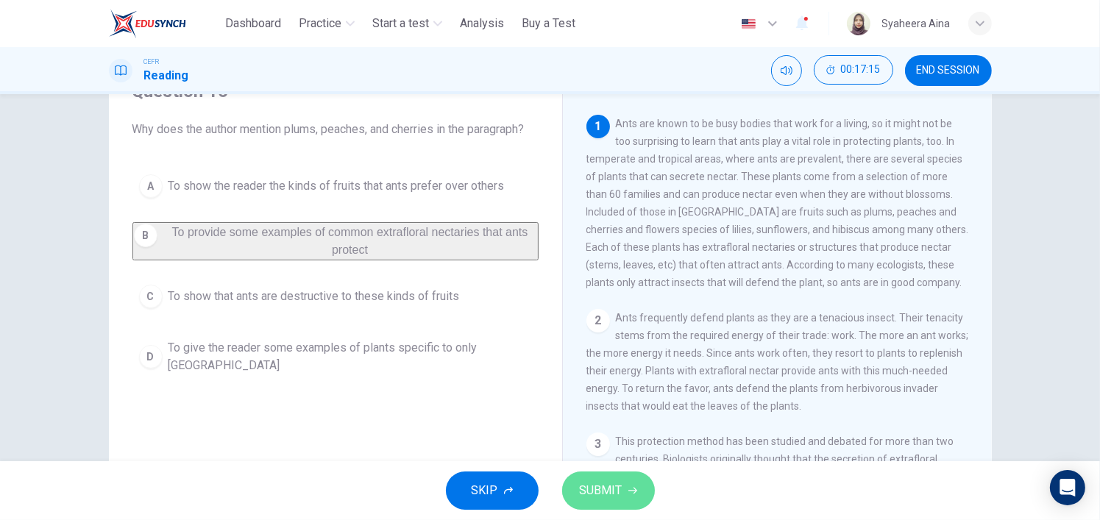
click at [602, 498] on span "SUBMIT" at bounding box center [601, 491] width 43 height 21
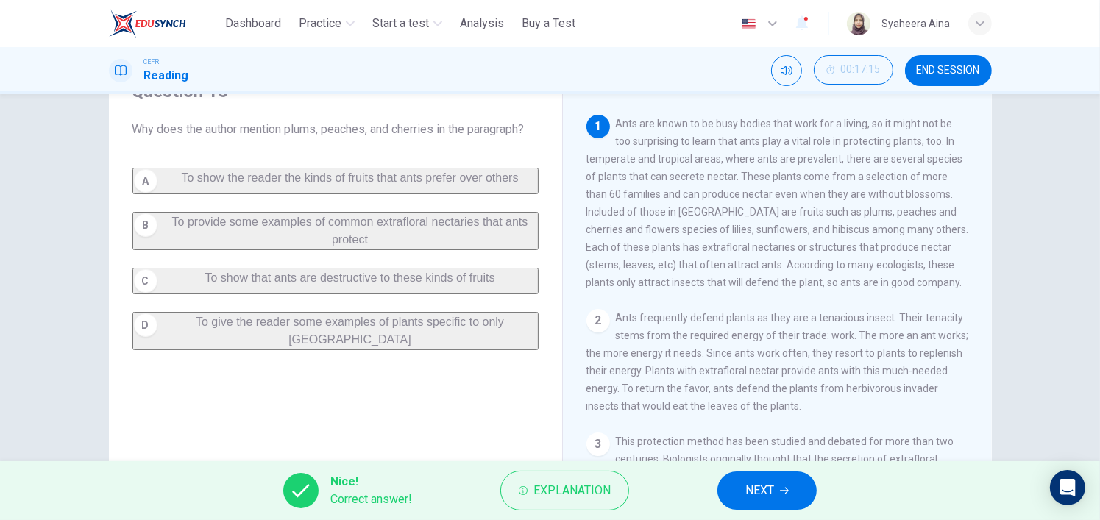
click at [768, 498] on span "NEXT" at bounding box center [760, 491] width 29 height 21
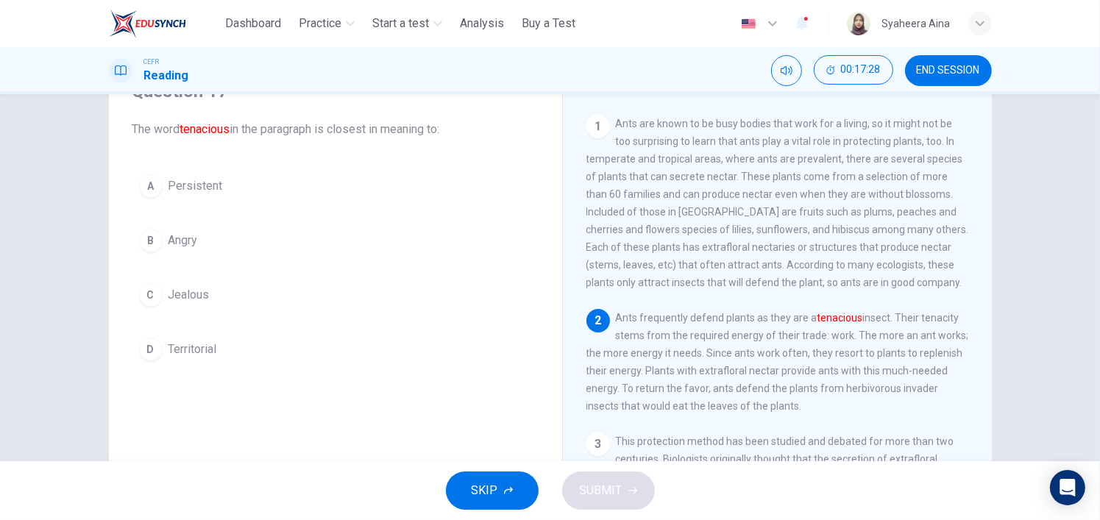
click at [145, 190] on div "A" at bounding box center [151, 186] width 24 height 24
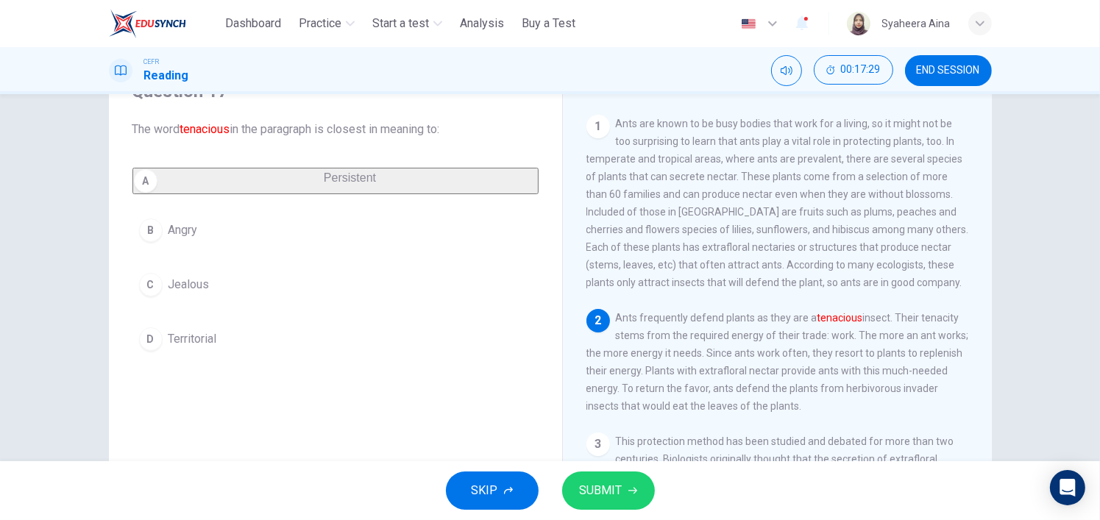
click at [607, 499] on span "SUBMIT" at bounding box center [601, 491] width 43 height 21
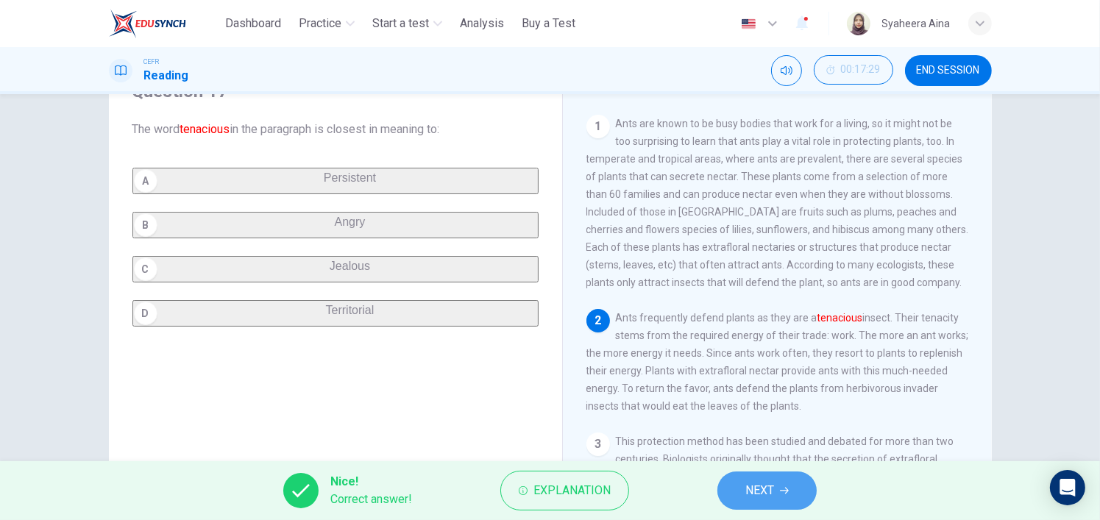
click at [768, 488] on span "NEXT" at bounding box center [760, 491] width 29 height 21
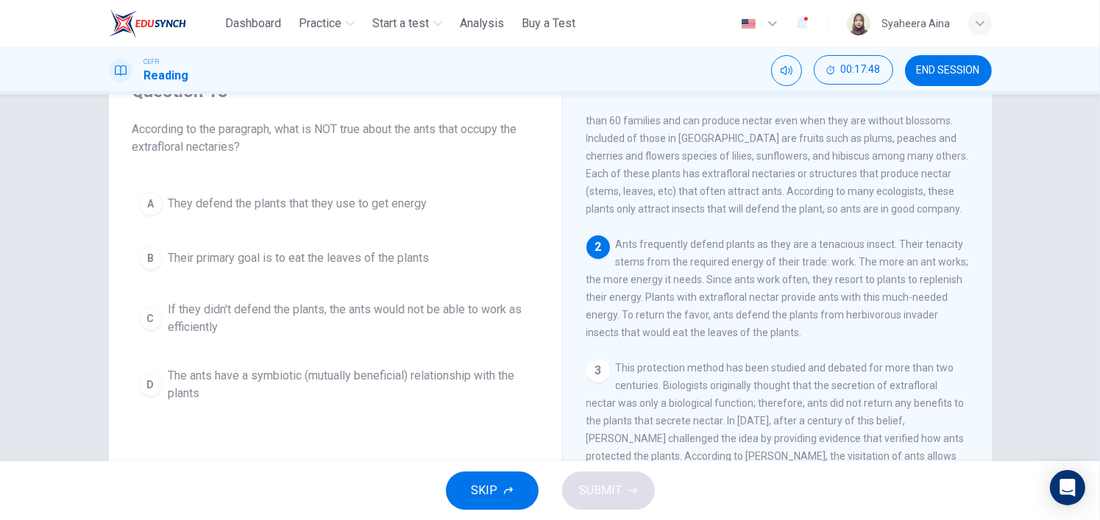
scroll to position [147, 0]
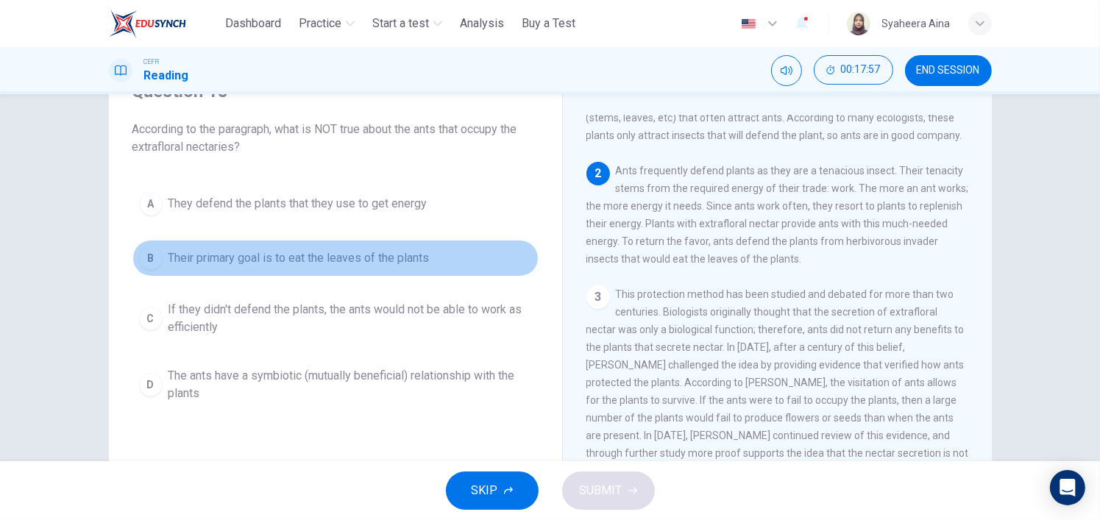
click at [289, 255] on span "Their primary goal is to eat the leaves of the plants" at bounding box center [299, 259] width 261 height 18
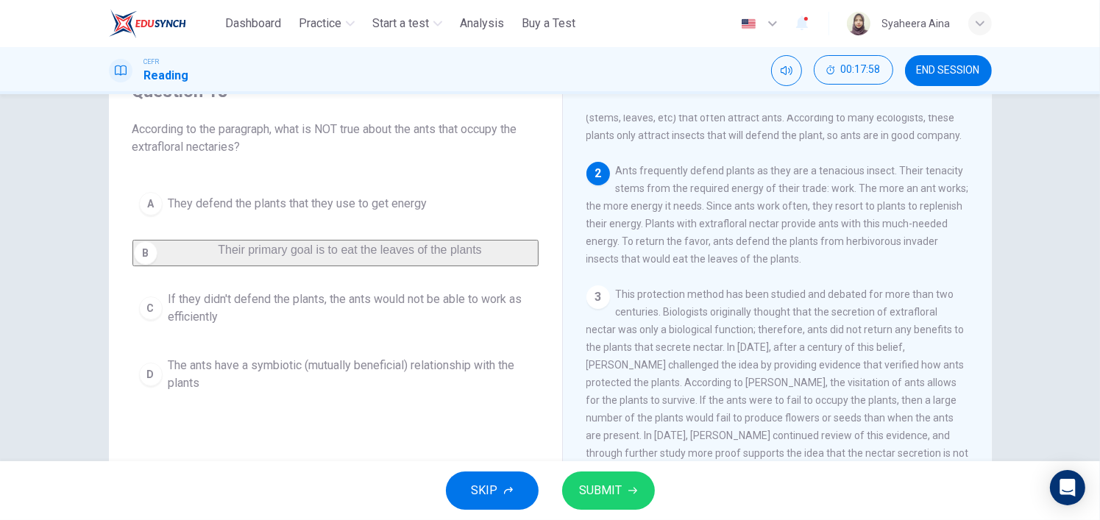
click at [595, 485] on span "SUBMIT" at bounding box center [601, 491] width 43 height 21
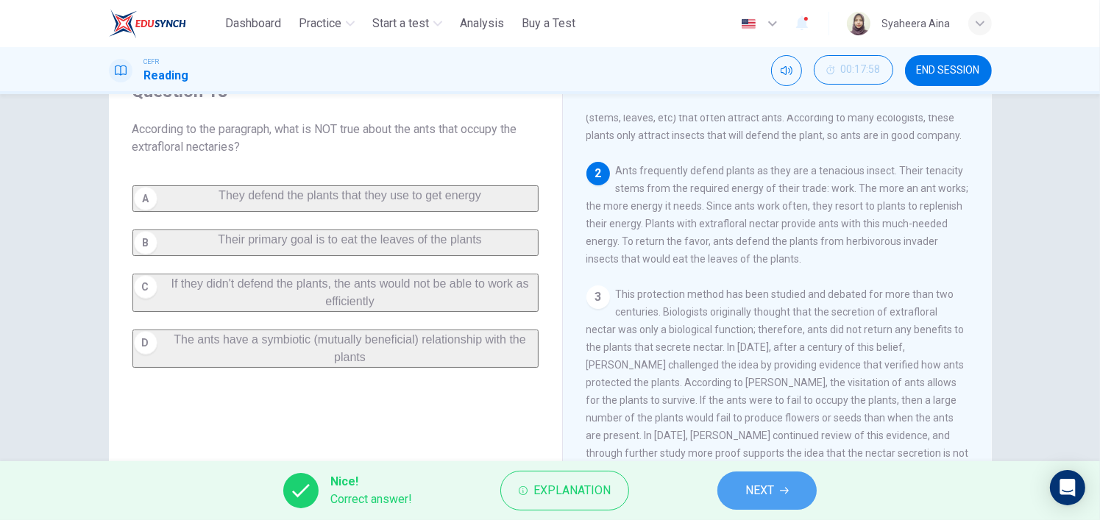
click at [777, 502] on button "NEXT" at bounding box center [767, 491] width 99 height 38
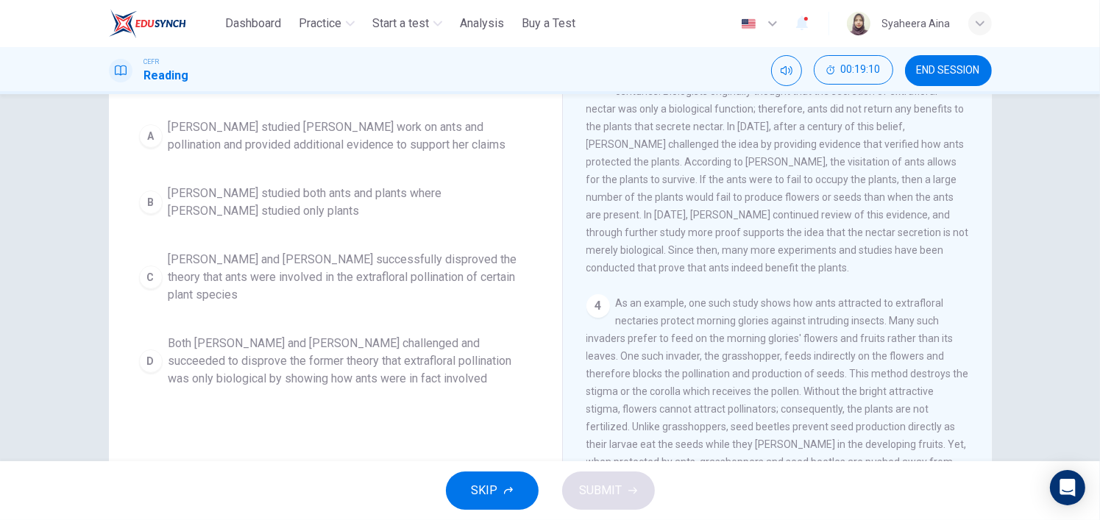
click at [154, 350] on div "D" at bounding box center [151, 362] width 24 height 24
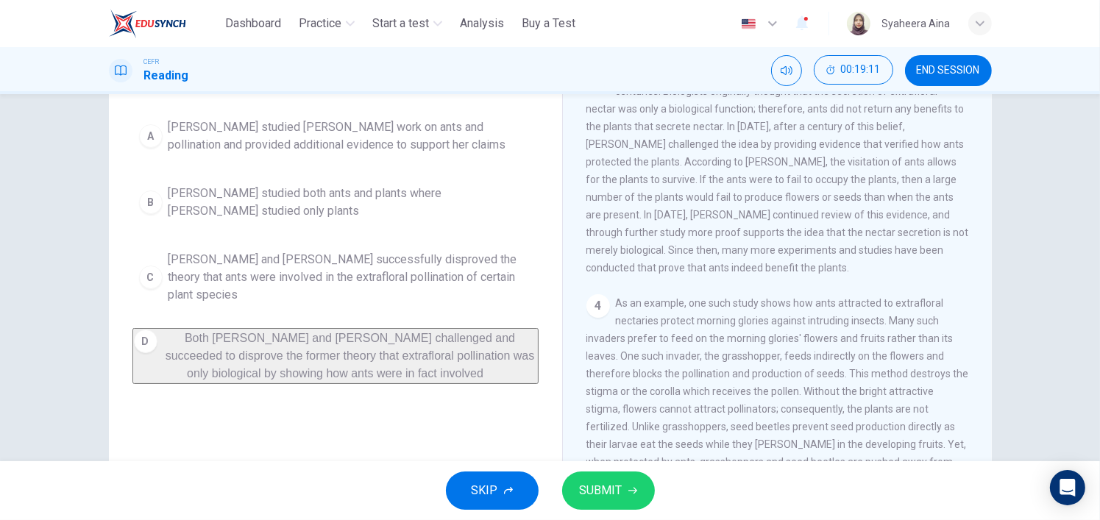
click at [633, 495] on icon "button" at bounding box center [633, 491] width 9 height 9
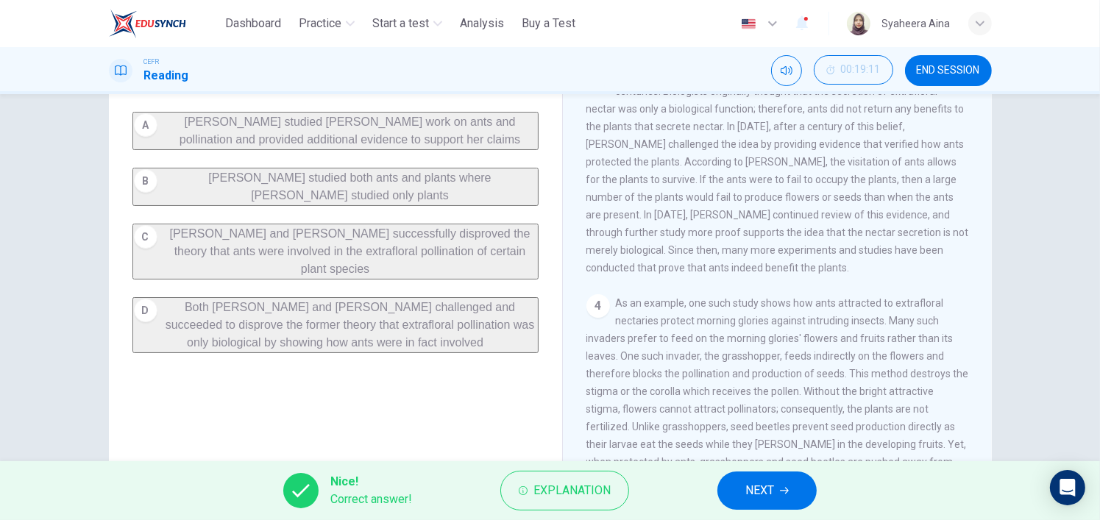
click at [795, 490] on button "NEXT" at bounding box center [767, 491] width 99 height 38
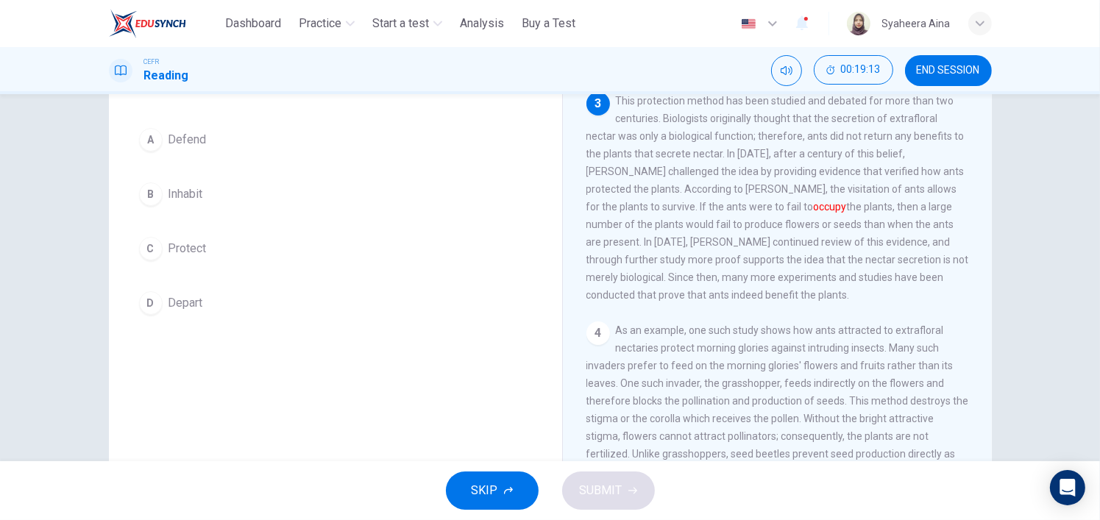
scroll to position [74, 0]
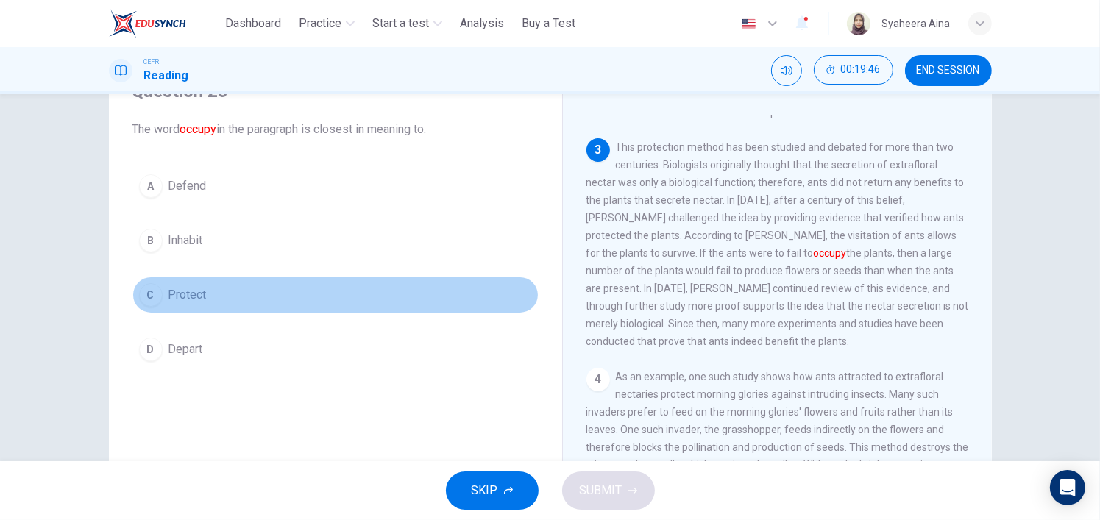
click at [183, 300] on span "Protect" at bounding box center [188, 295] width 38 height 18
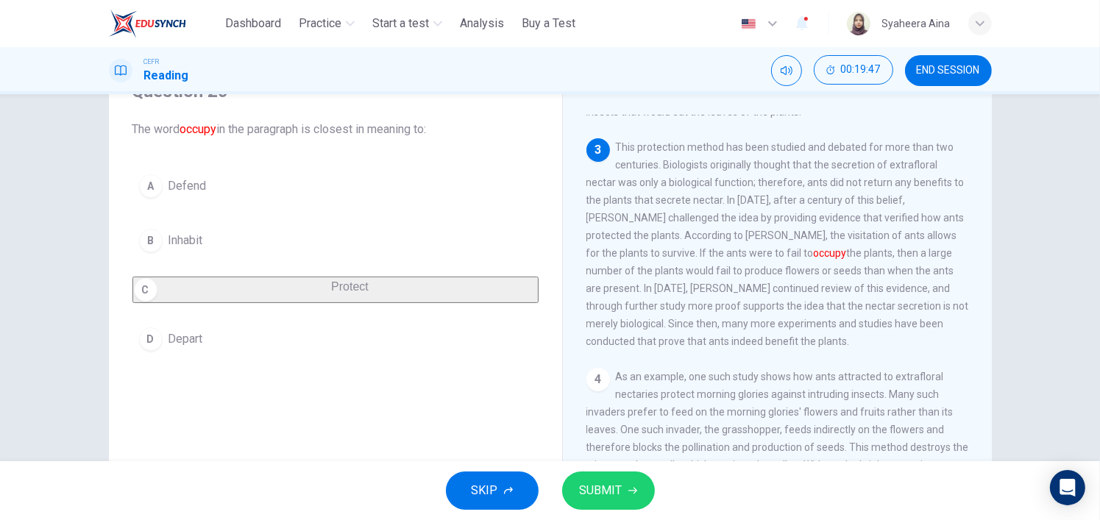
click at [604, 497] on span "SUBMIT" at bounding box center [601, 491] width 43 height 21
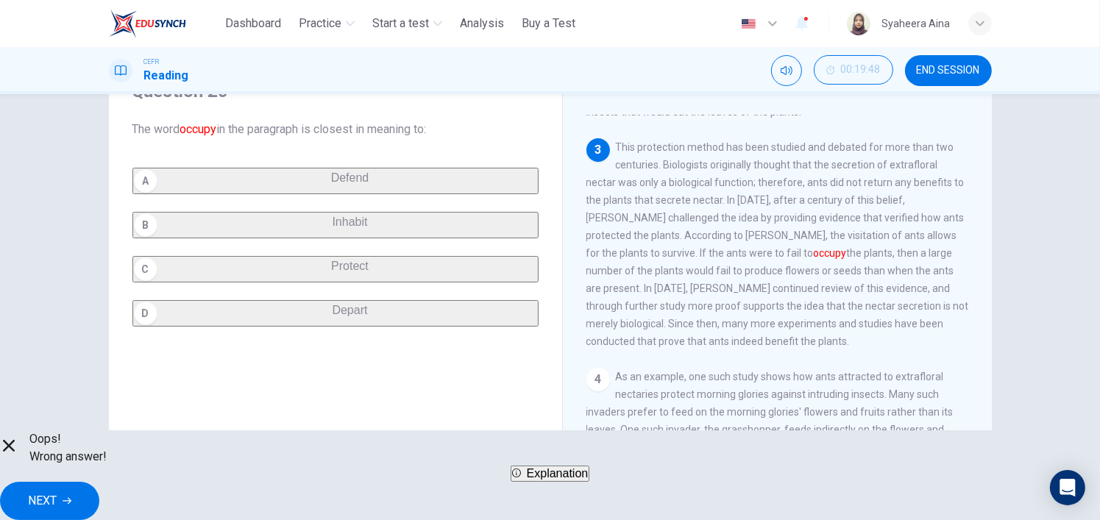
click at [580, 480] on span "Explanation" at bounding box center [558, 473] width 62 height 13
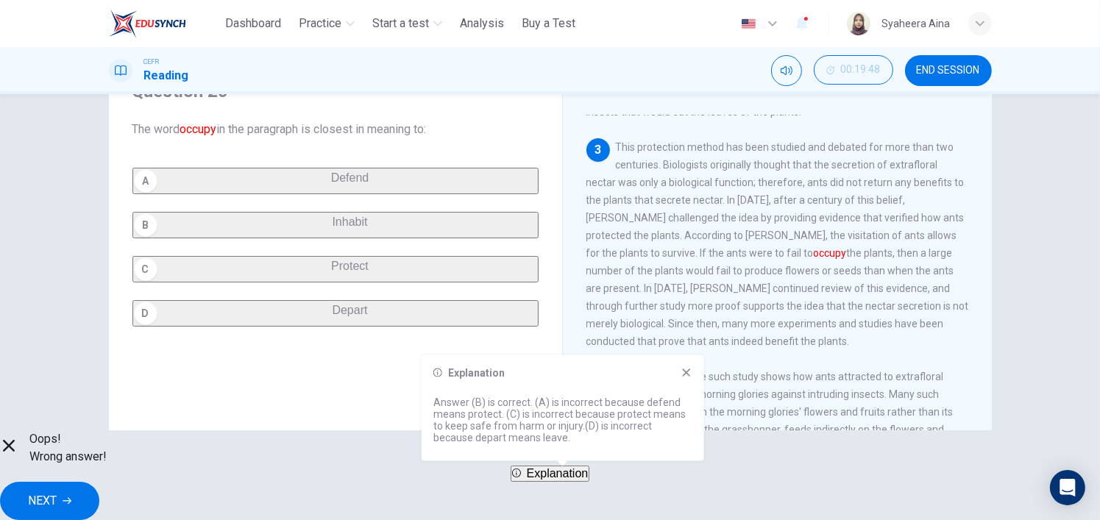
click at [684, 373] on icon at bounding box center [687, 373] width 12 height 12
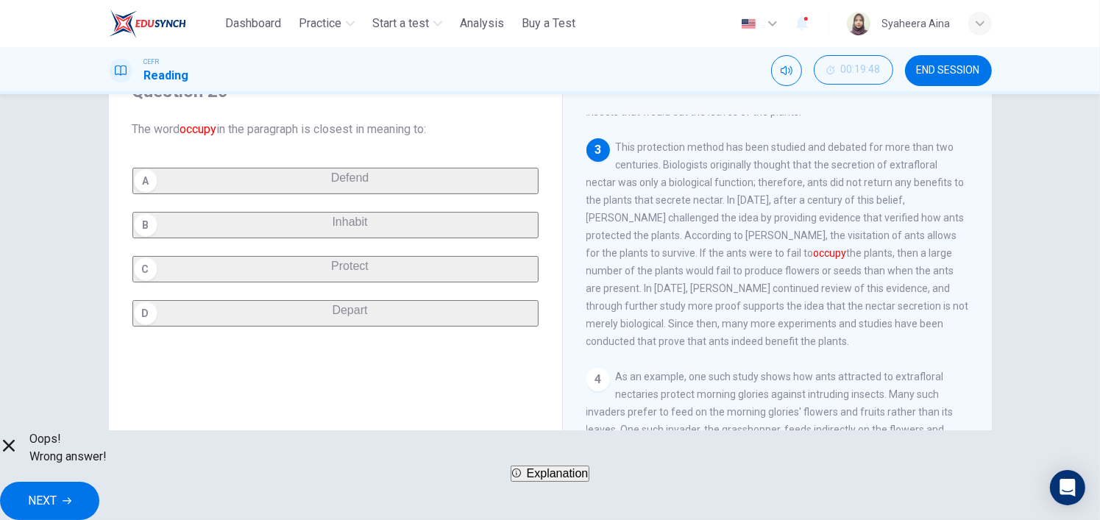
click at [291, 250] on div "A Defend B Inhabit C Protect D Depart" at bounding box center [335, 247] width 406 height 159
click at [71, 497] on icon "button" at bounding box center [67, 501] width 9 height 9
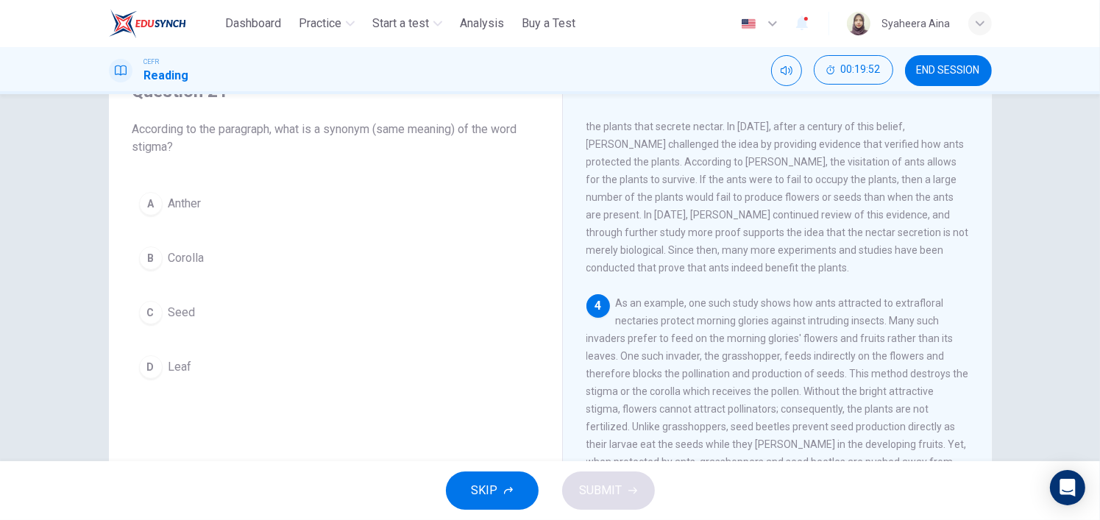
scroll to position [442, 0]
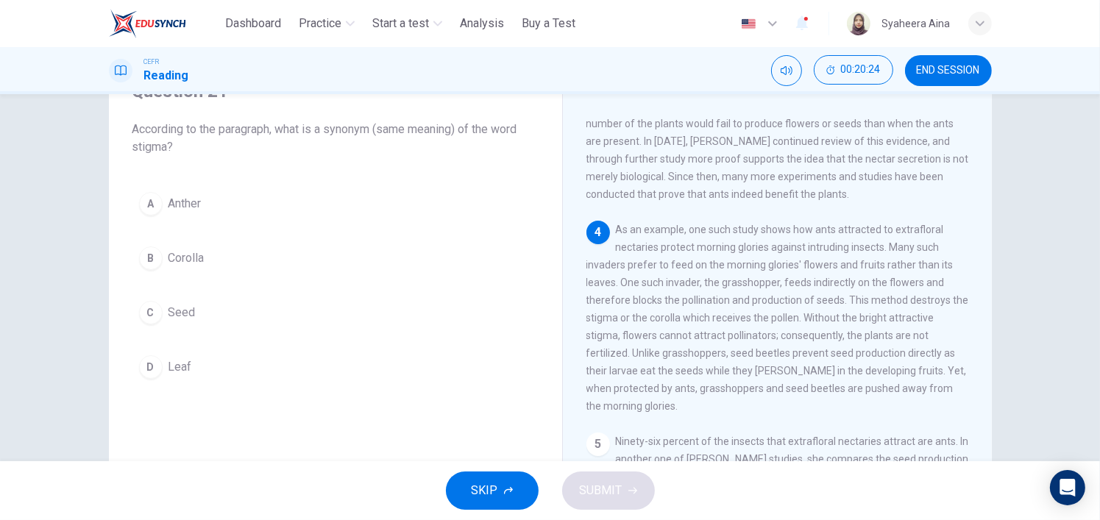
click at [154, 258] on div "B" at bounding box center [151, 259] width 24 height 24
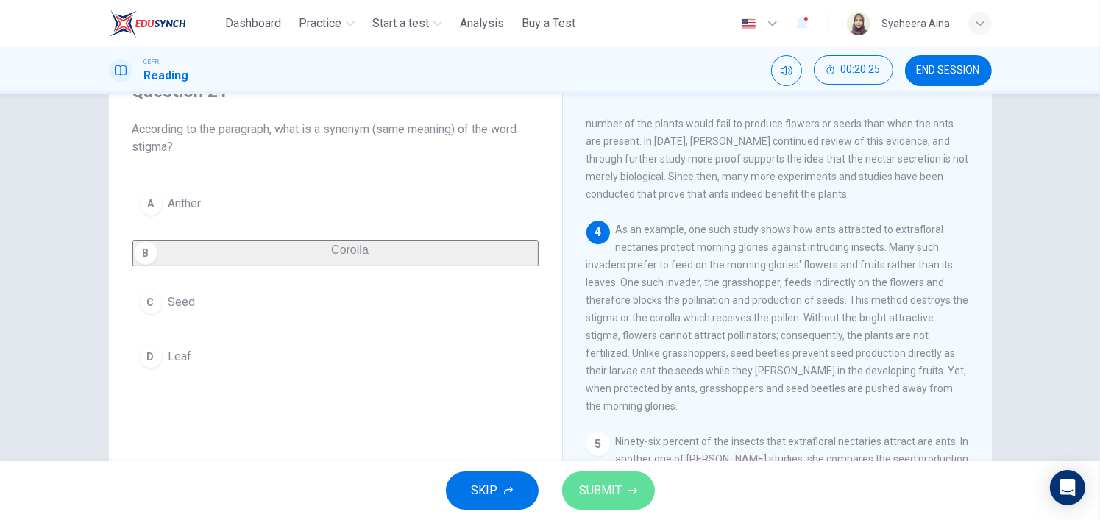
click at [650, 496] on button "SUBMIT" at bounding box center [608, 491] width 93 height 38
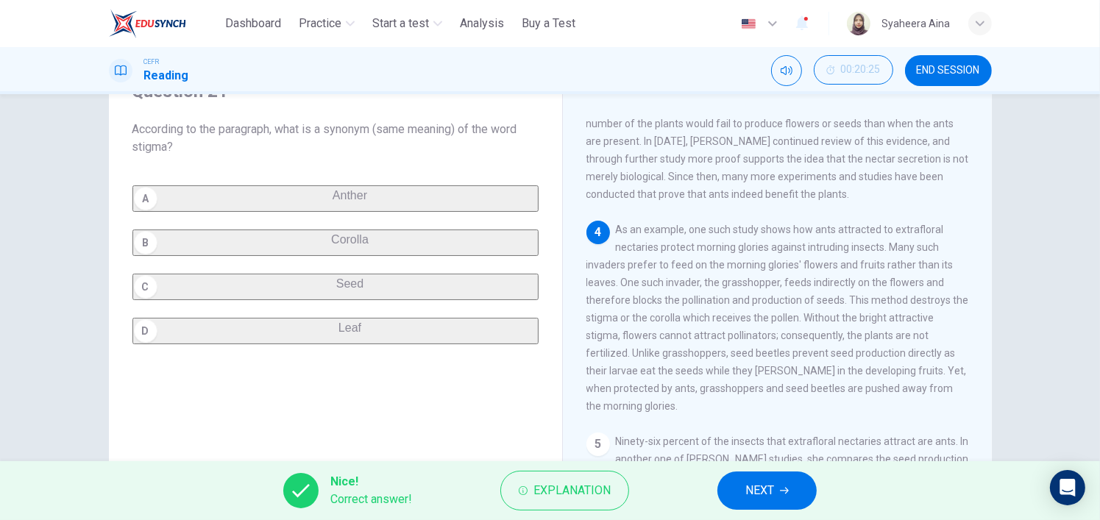
click at [778, 495] on button "NEXT" at bounding box center [767, 491] width 99 height 38
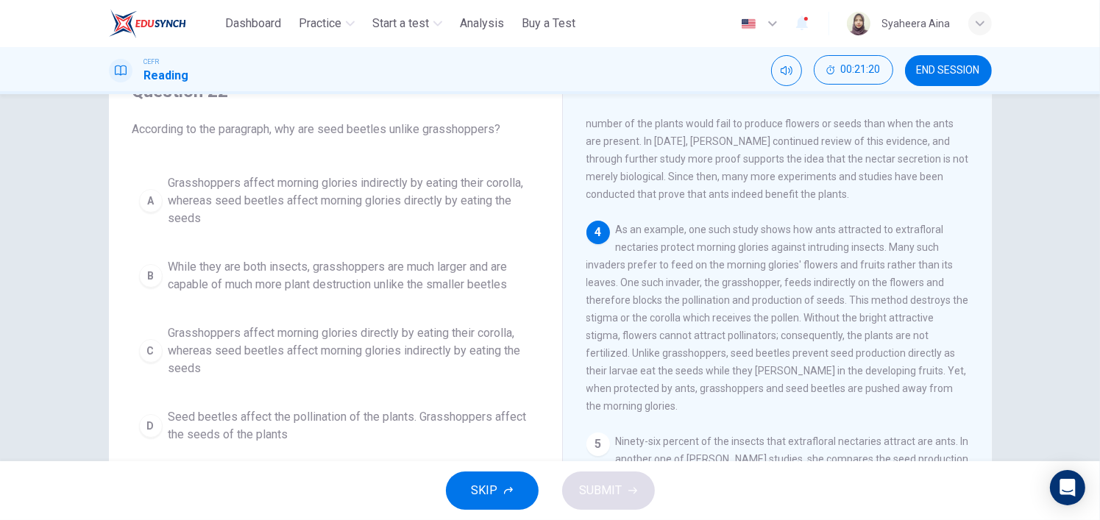
click at [158, 191] on button "A Grasshoppers affect morning glories indirectly by eating their corolla, where…" at bounding box center [335, 201] width 406 height 66
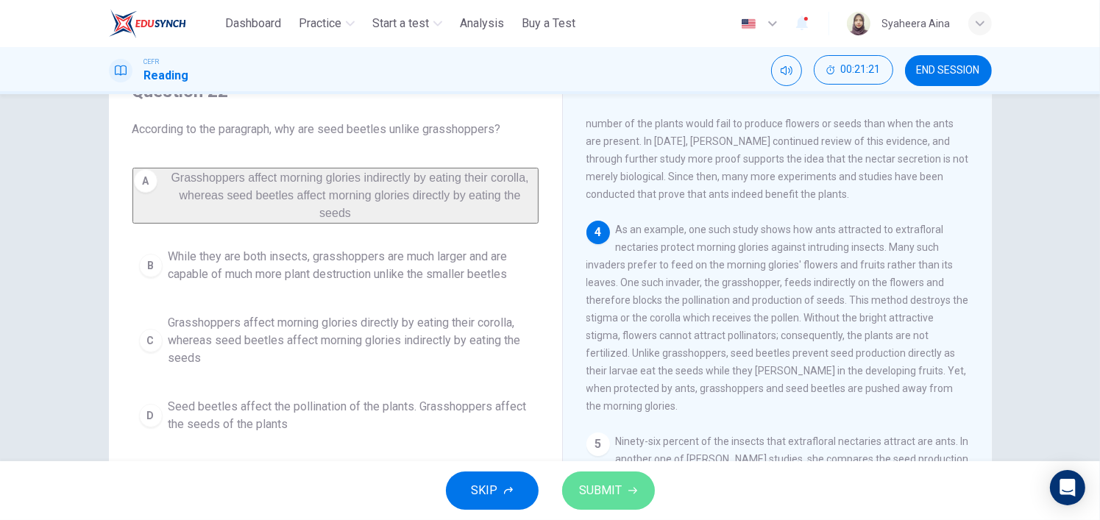
click at [637, 498] on button "SUBMIT" at bounding box center [608, 491] width 93 height 38
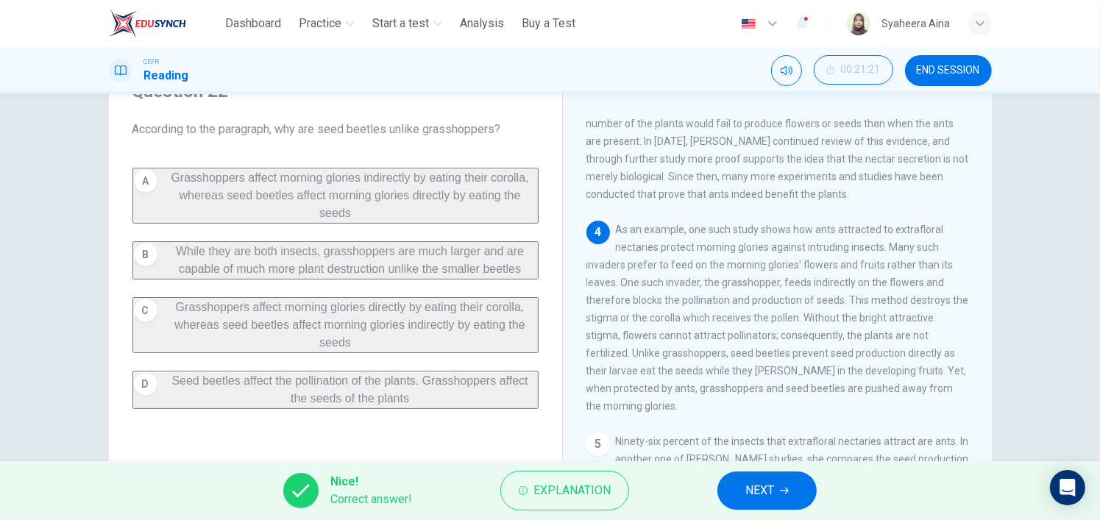
click at [753, 498] on span "NEXT" at bounding box center [760, 491] width 29 height 21
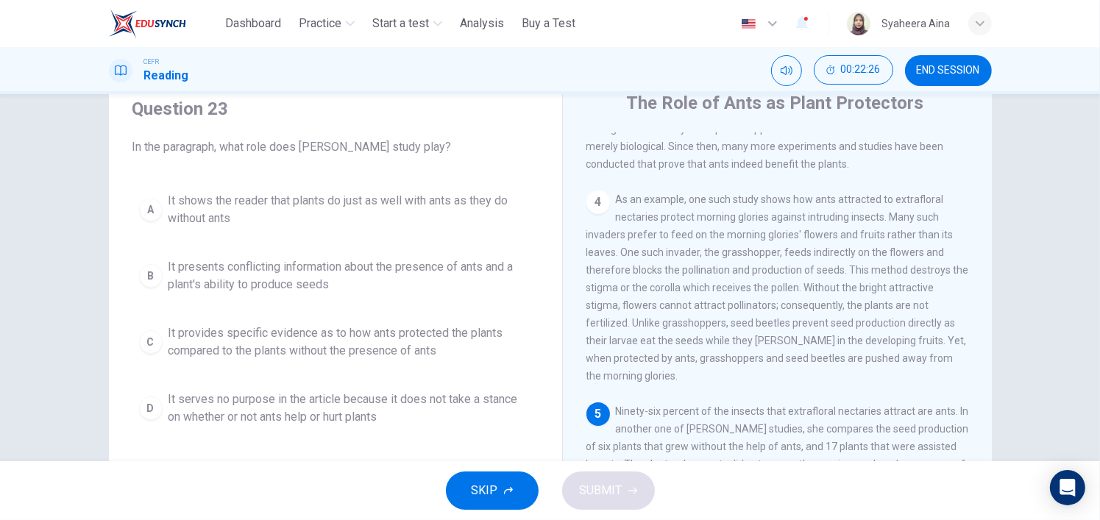
scroll to position [130, 0]
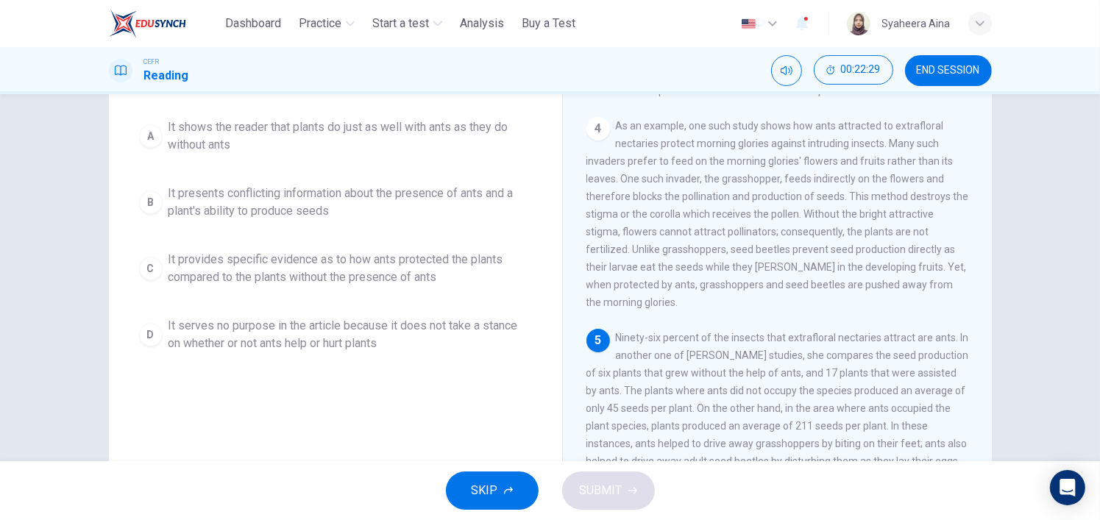
click at [317, 270] on span "It provides specific evidence as to how ants protected the plants compared to t…" at bounding box center [351, 268] width 364 height 35
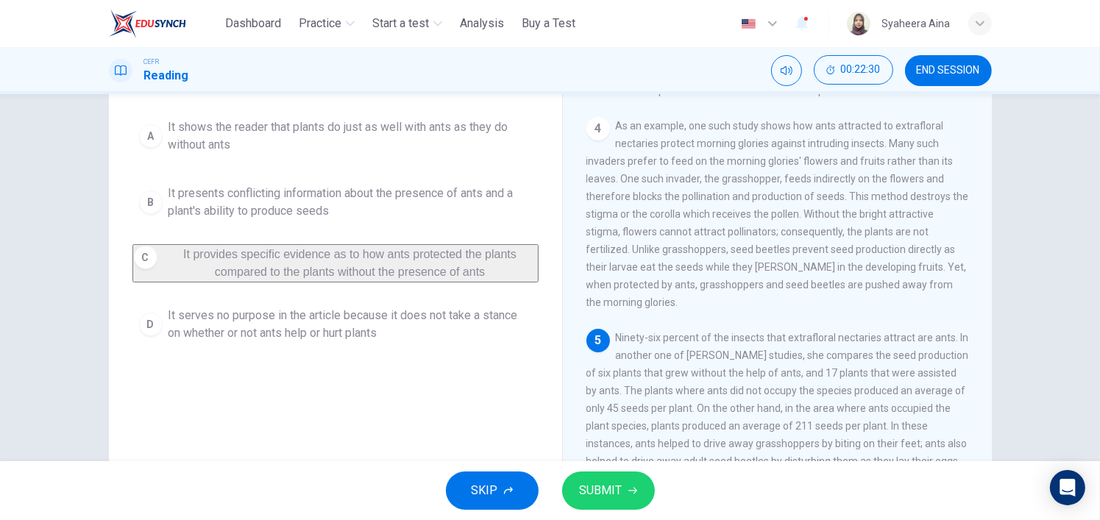
click at [616, 488] on span "SUBMIT" at bounding box center [601, 491] width 43 height 21
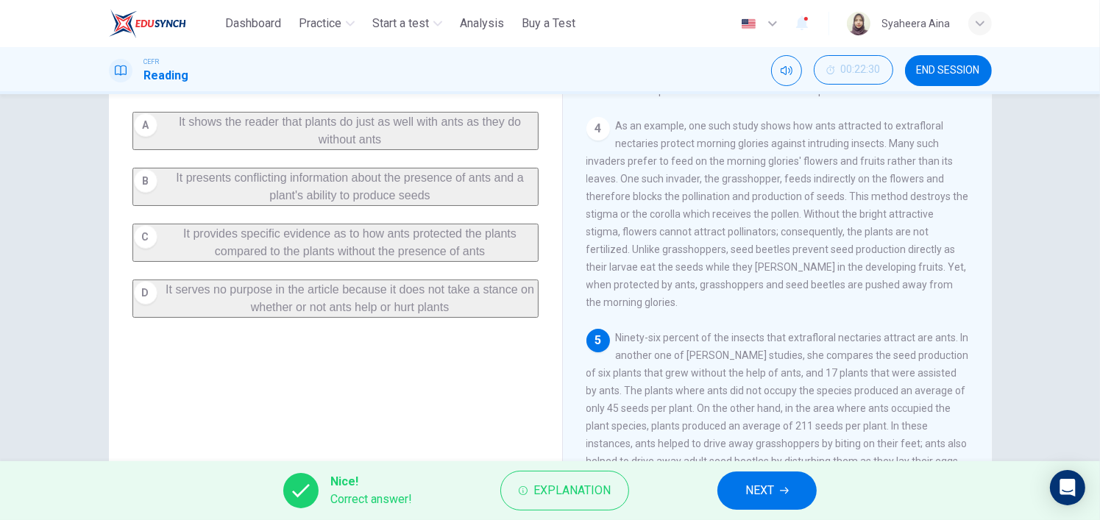
click at [810, 492] on button "NEXT" at bounding box center [767, 491] width 99 height 38
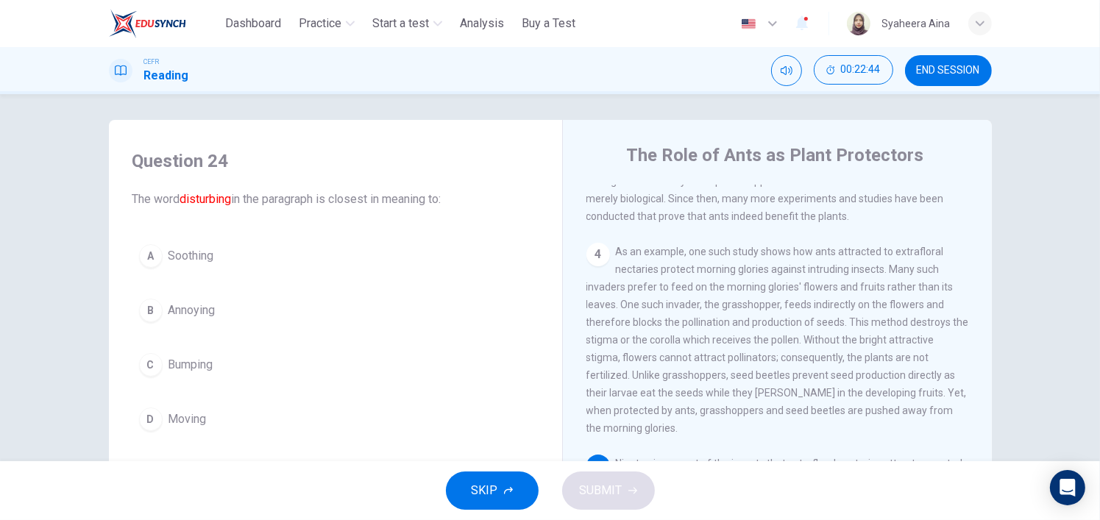
scroll to position [0, 0]
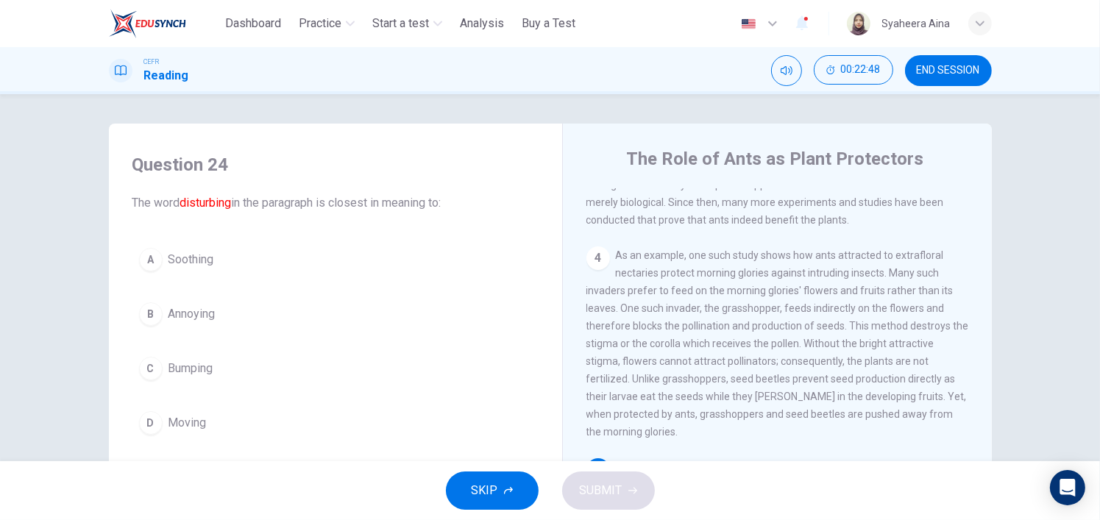
click at [200, 312] on span "Annoying" at bounding box center [192, 314] width 47 height 18
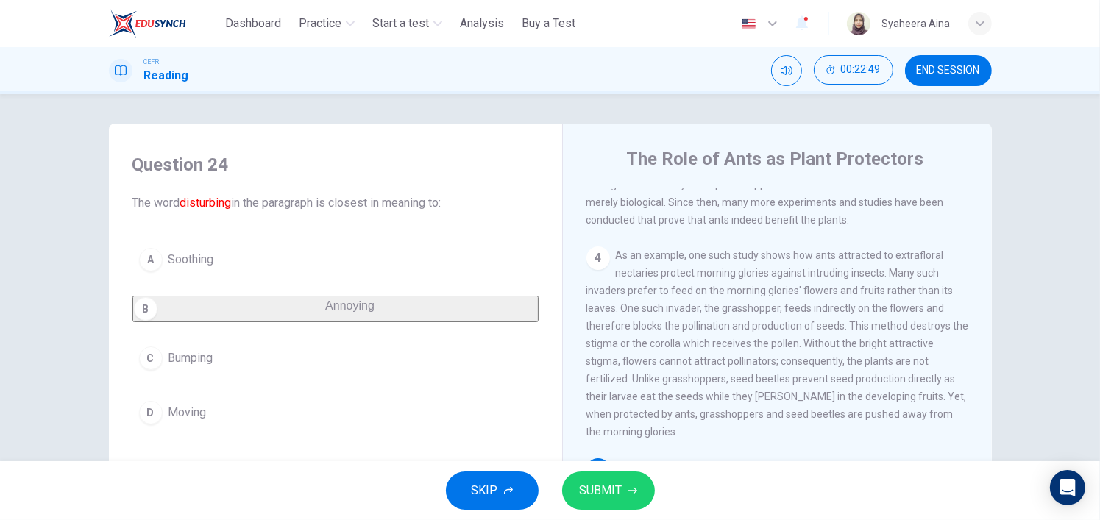
click at [612, 491] on span "SUBMIT" at bounding box center [601, 491] width 43 height 21
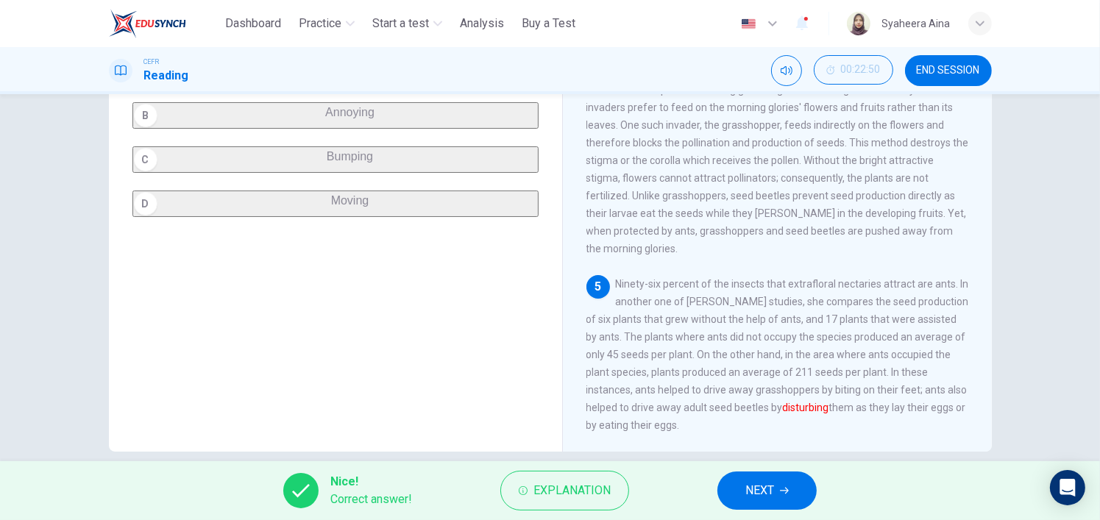
scroll to position [203, 0]
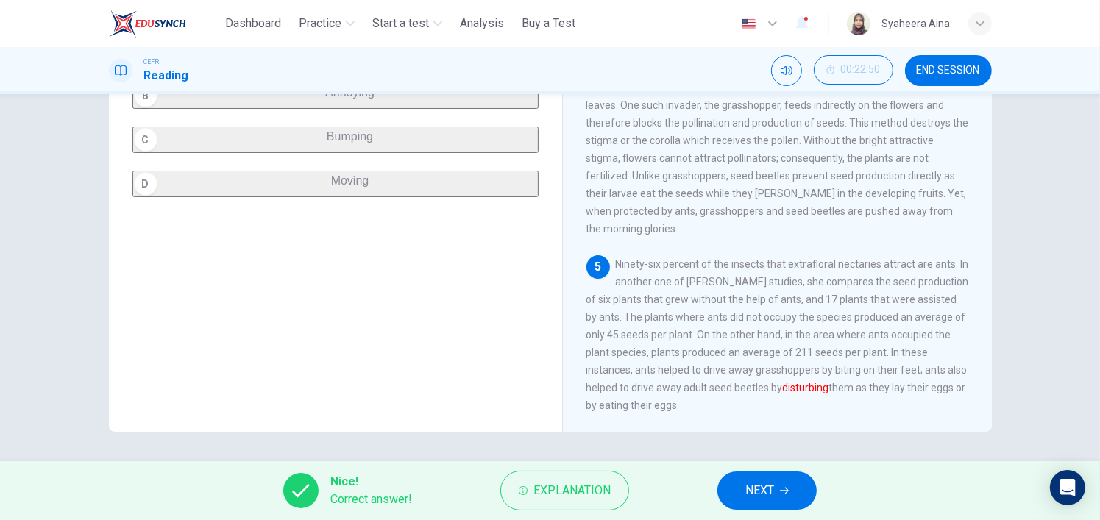
click at [751, 497] on span "NEXT" at bounding box center [760, 491] width 29 height 21
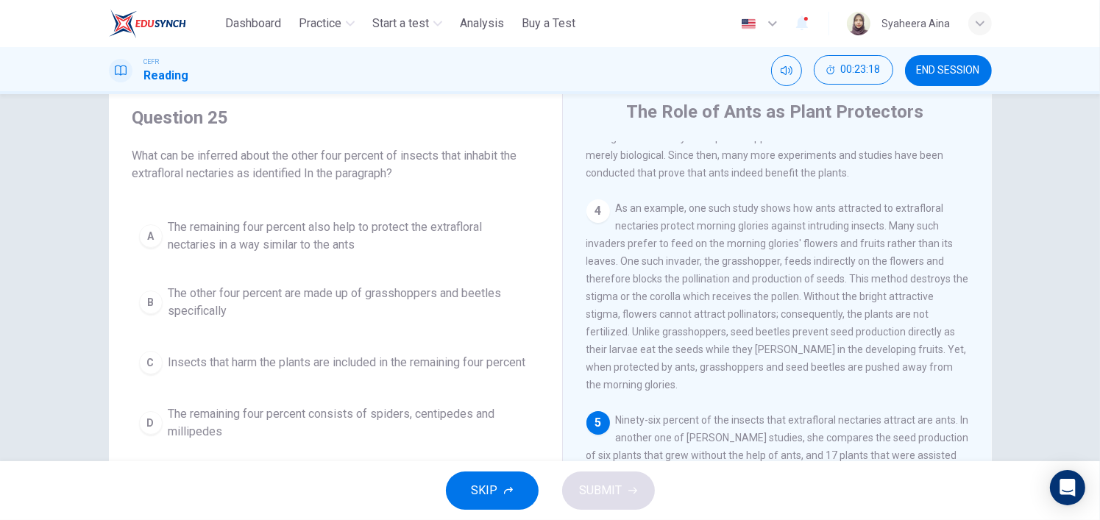
scroll to position [74, 0]
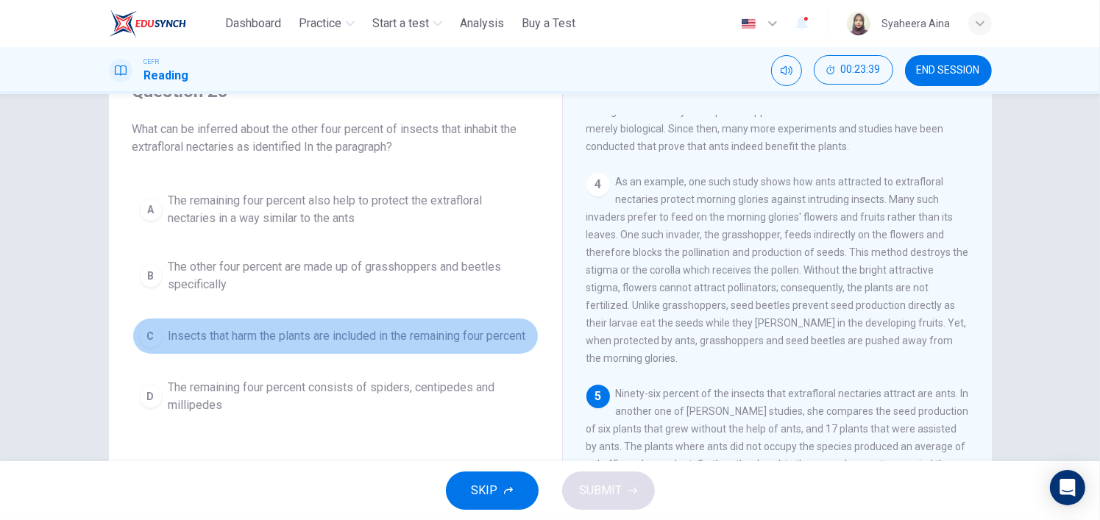
click at [305, 341] on span "Insects that harm the plants are included in the remaining four percent" at bounding box center [348, 337] width 358 height 18
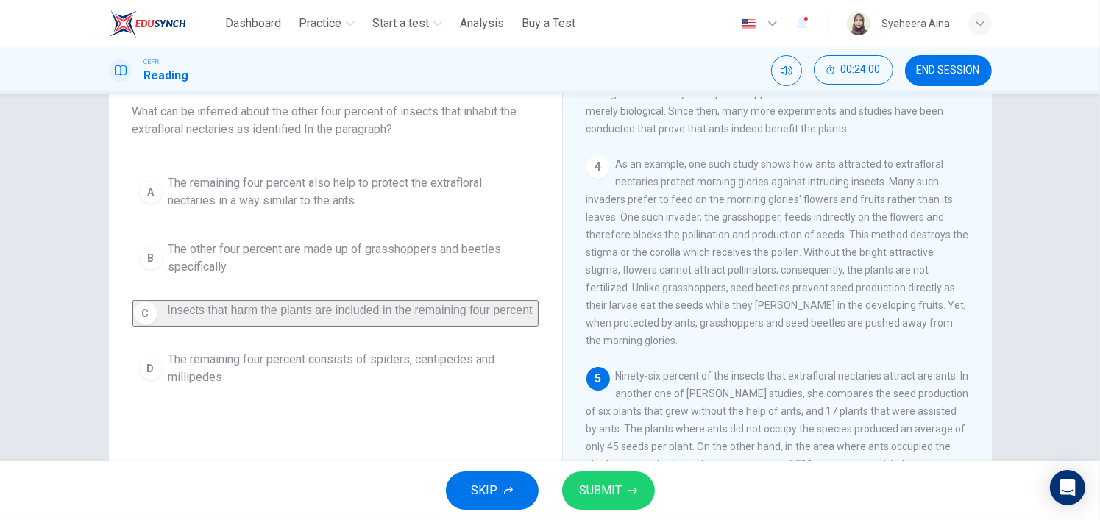
scroll to position [203, 0]
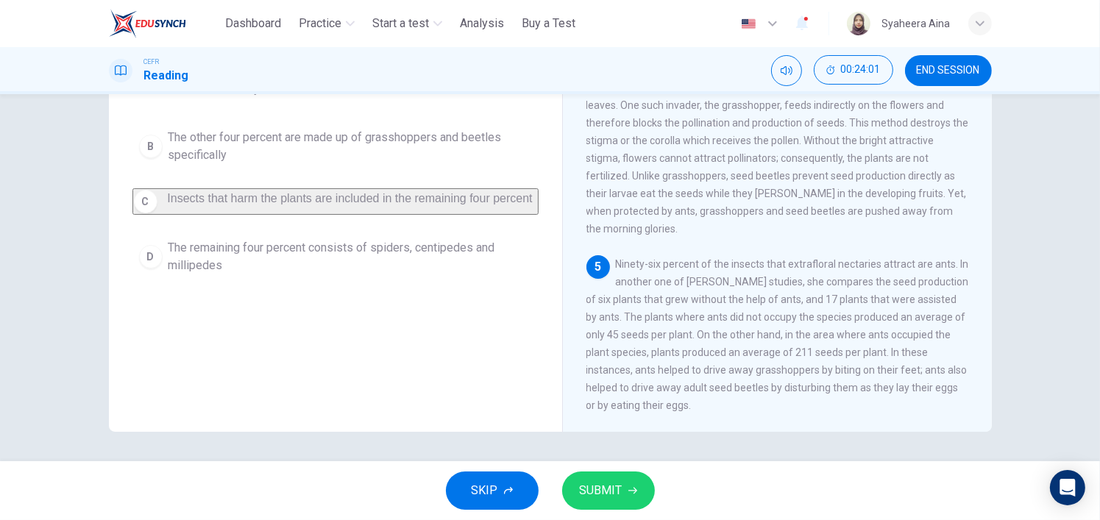
click at [606, 492] on span "SUBMIT" at bounding box center [601, 491] width 43 height 21
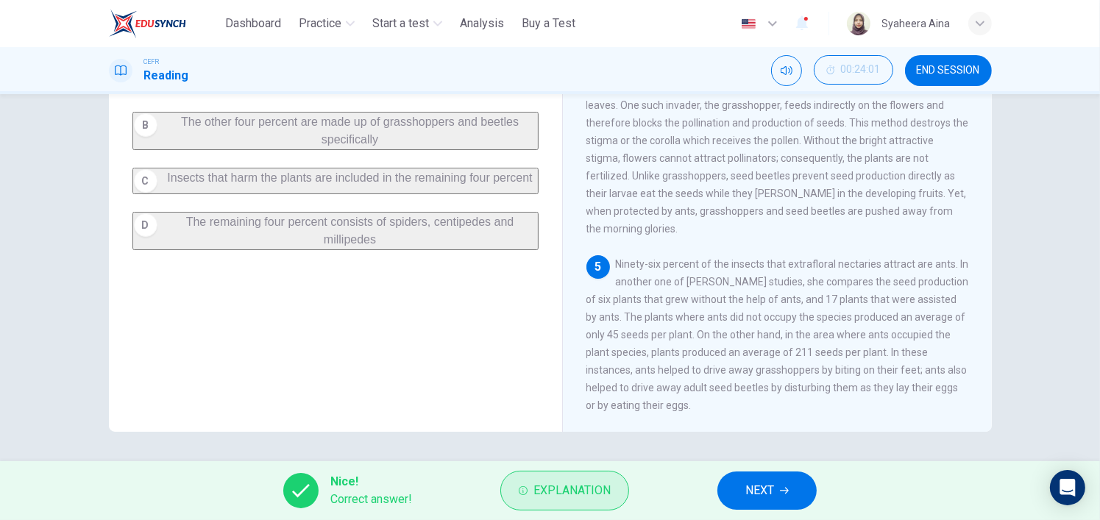
click at [599, 488] on span "Explanation" at bounding box center [572, 491] width 77 height 21
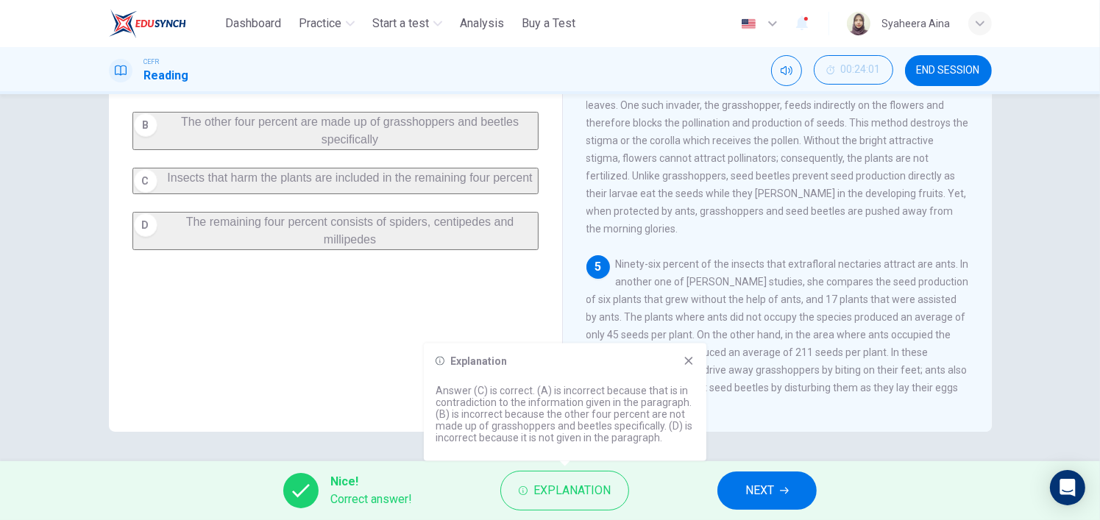
click at [690, 360] on icon at bounding box center [689, 361] width 8 height 8
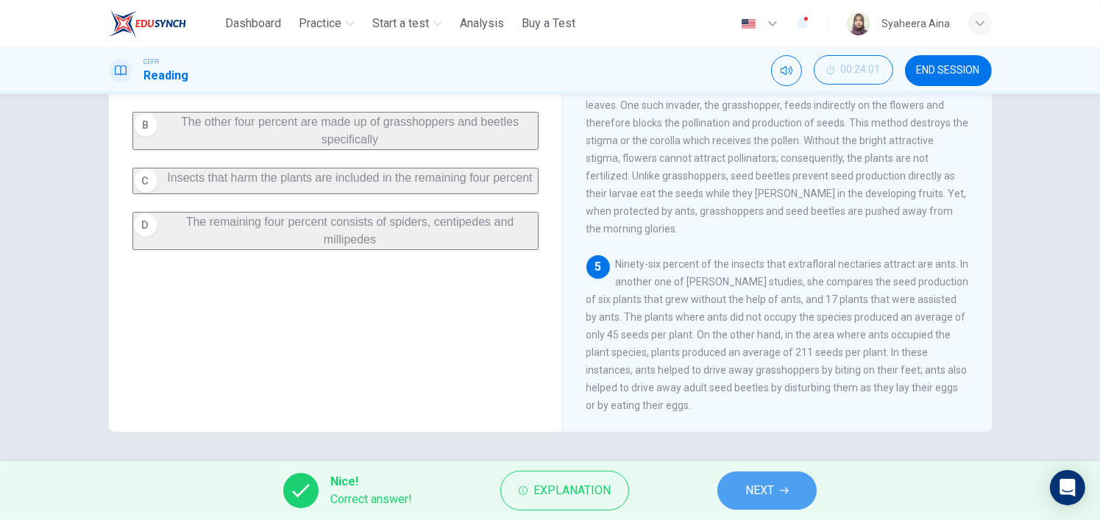
drag, startPoint x: 765, startPoint y: 489, endPoint x: 729, endPoint y: 459, distance: 46.5
click at [764, 488] on span "NEXT" at bounding box center [760, 491] width 29 height 21
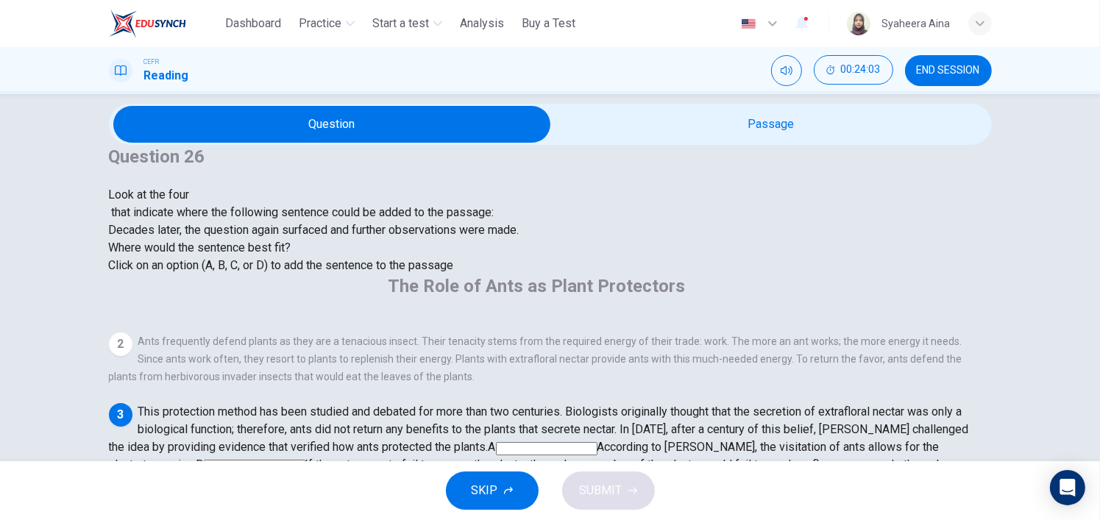
scroll to position [0, 0]
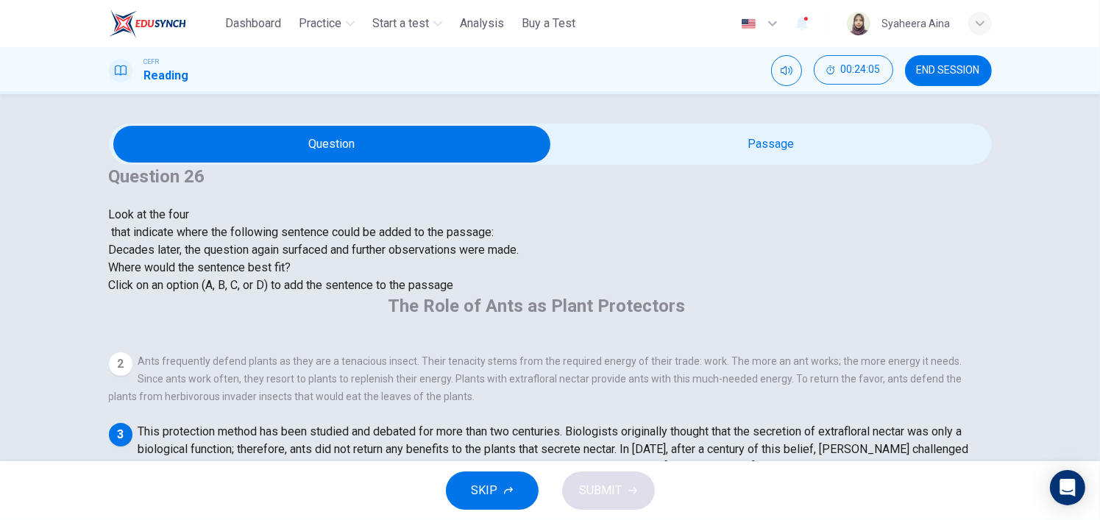
click at [233, 224] on div at bounding box center [314, 224] width 411 height 0
click at [323, 498] on input at bounding box center [273, 504] width 102 height 13
click at [632, 499] on button "SUBMIT" at bounding box center [608, 491] width 93 height 38
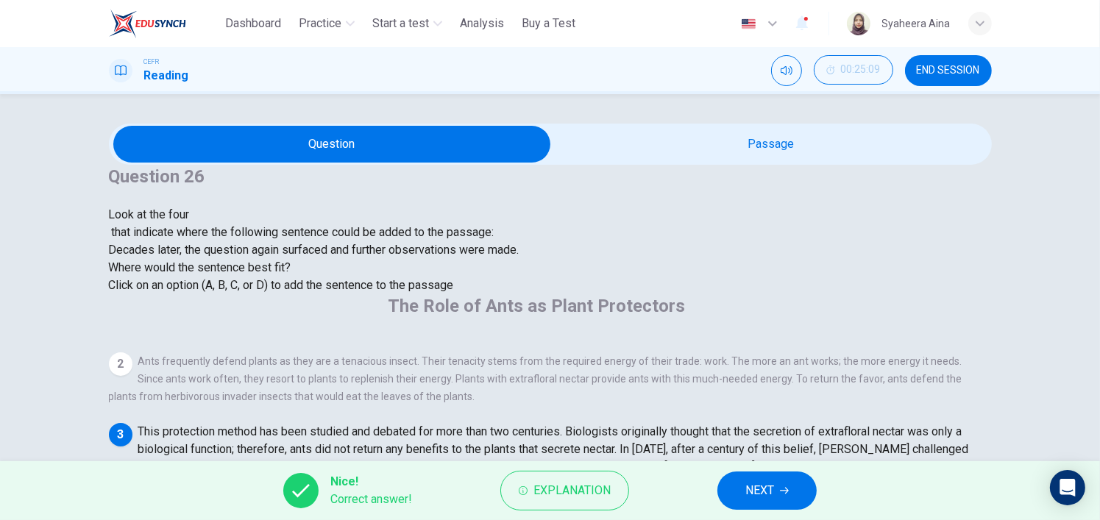
click at [765, 488] on span "NEXT" at bounding box center [760, 491] width 29 height 21
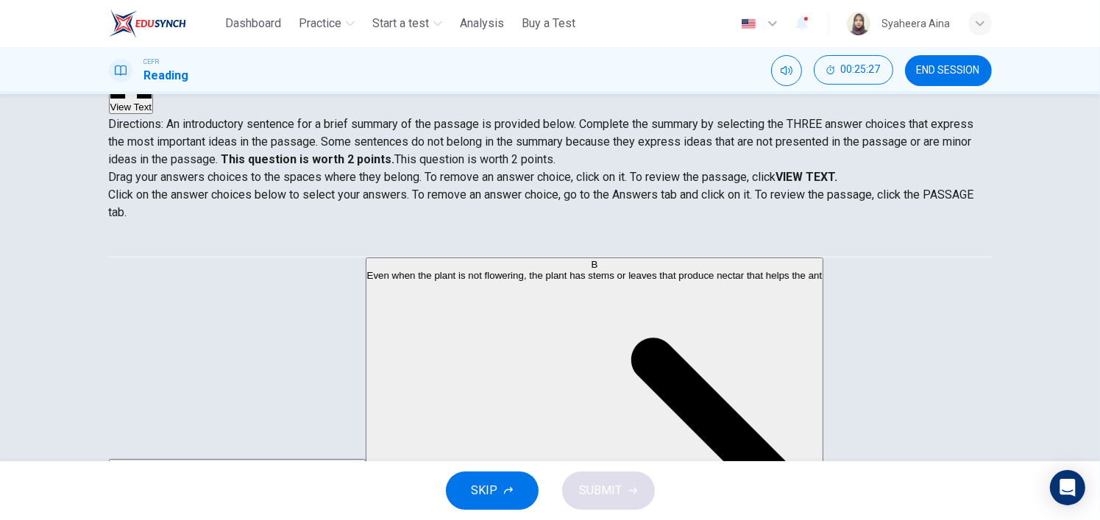
scroll to position [147, 0]
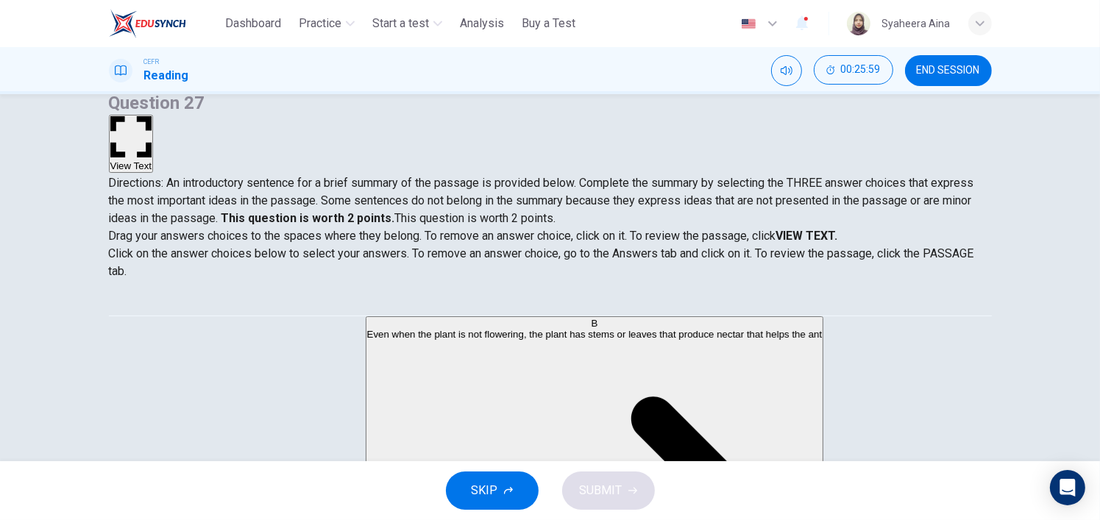
drag, startPoint x: 311, startPoint y: 259, endPoint x: 258, endPoint y: 272, distance: 53.7
drag, startPoint x: 261, startPoint y: 285, endPoint x: 289, endPoint y: 253, distance: 41.8
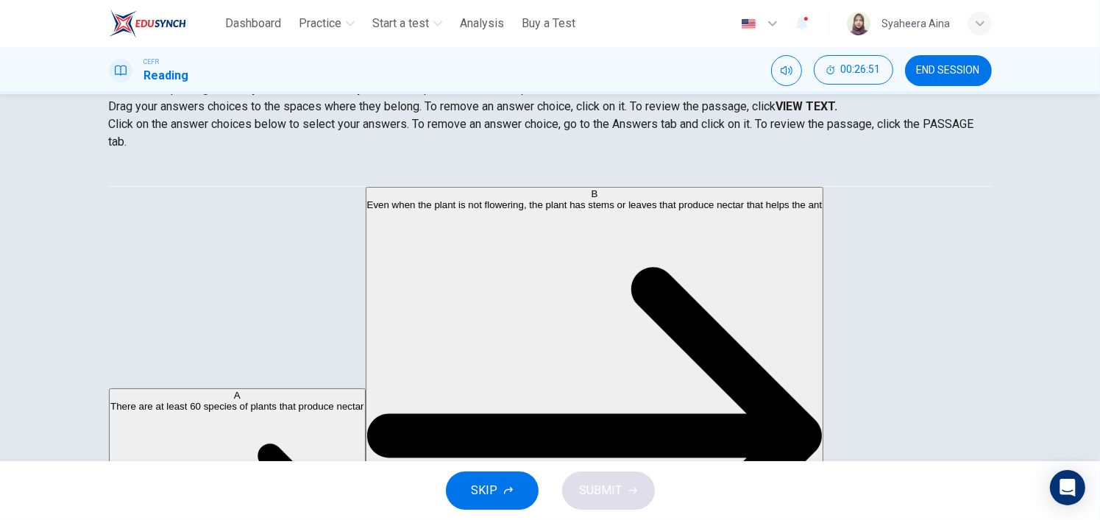
scroll to position [362, 0]
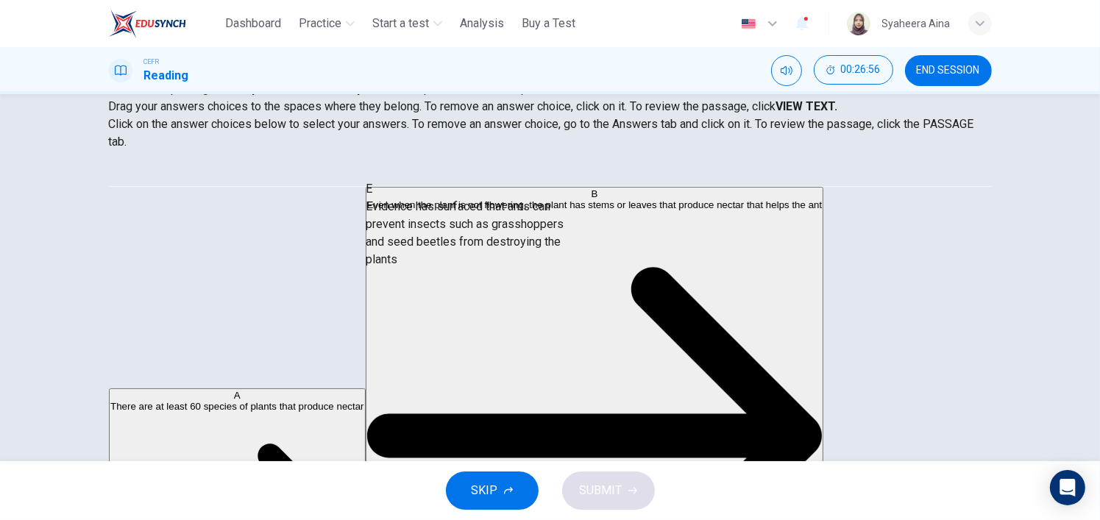
drag, startPoint x: 159, startPoint y: 261, endPoint x: 398, endPoint y: 240, distance: 240.1
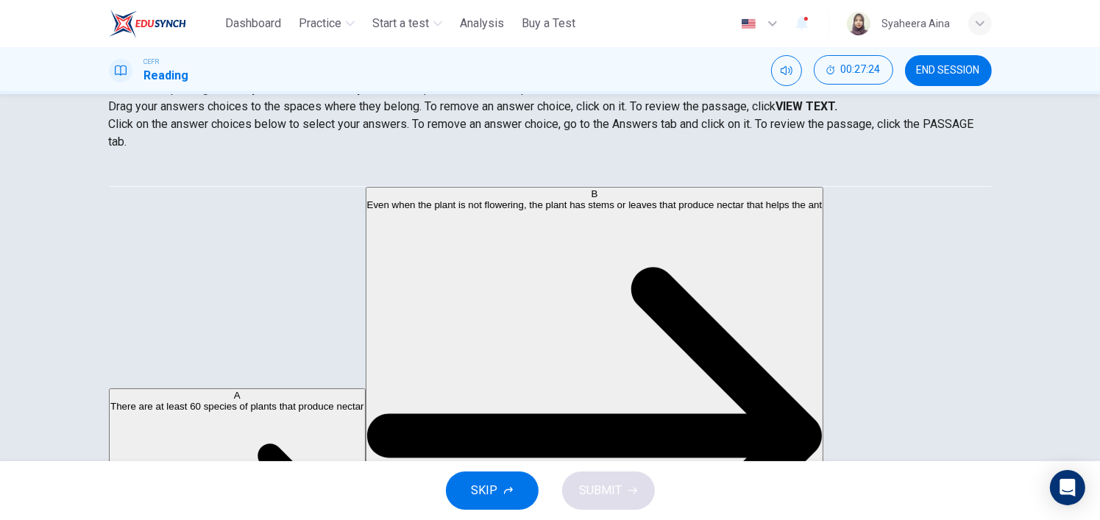
scroll to position [238, 0]
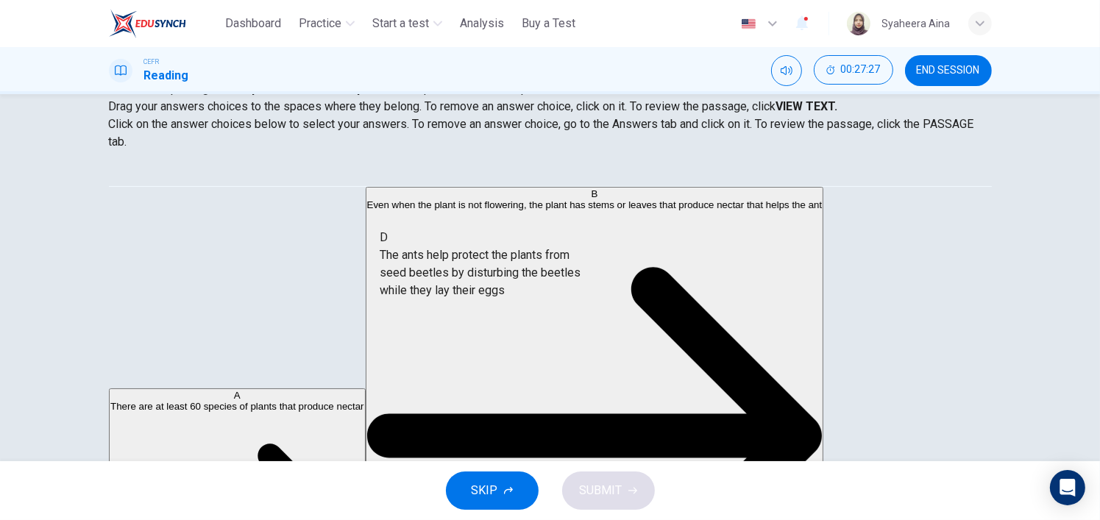
drag, startPoint x: 258, startPoint y: 267, endPoint x: 507, endPoint y: 280, distance: 249.1
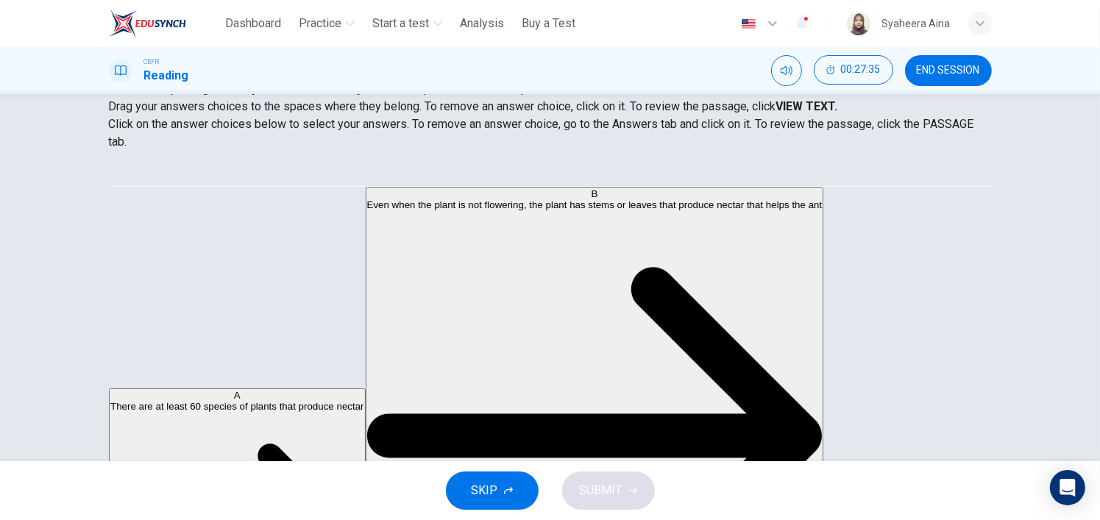
scroll to position [132, 0]
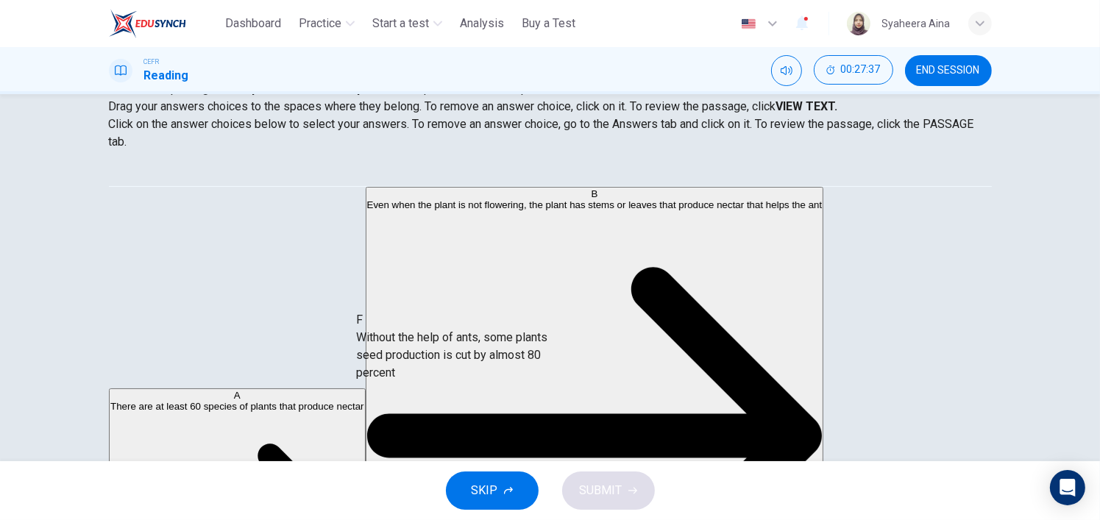
drag, startPoint x: 235, startPoint y: 369, endPoint x: 463, endPoint y: 356, distance: 228.6
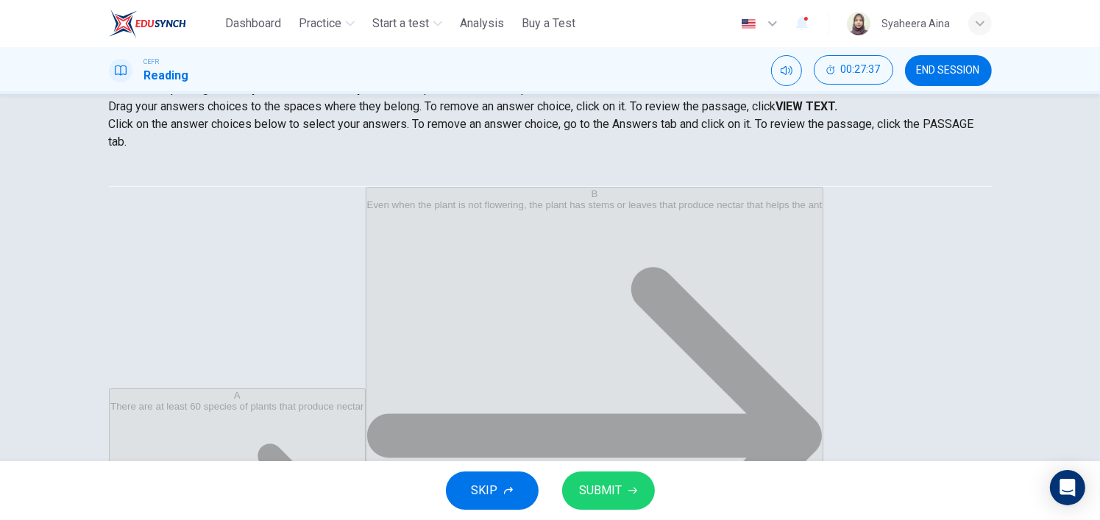
scroll to position [44, 0]
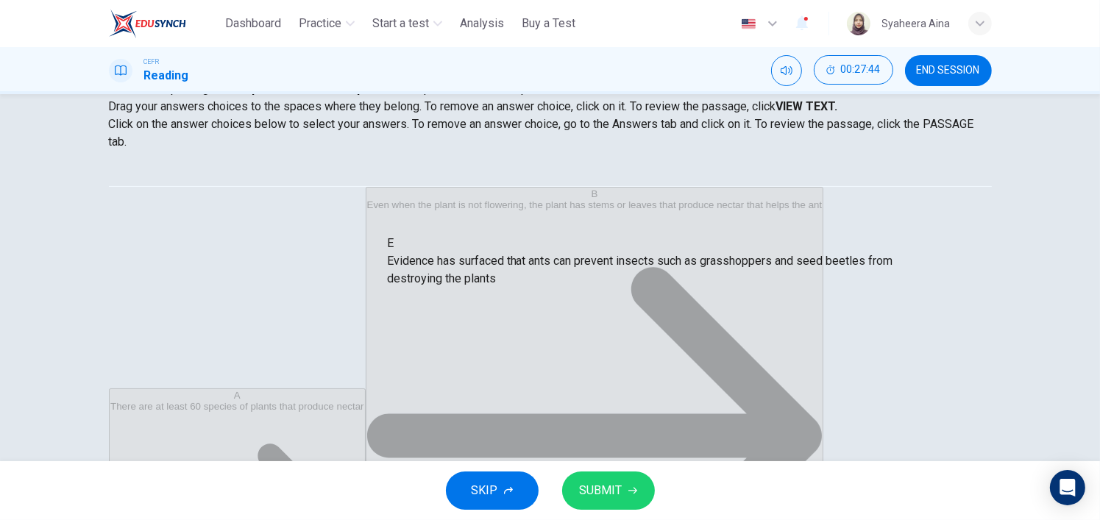
drag, startPoint x: 505, startPoint y: 276, endPoint x: 512, endPoint y: 261, distance: 16.1
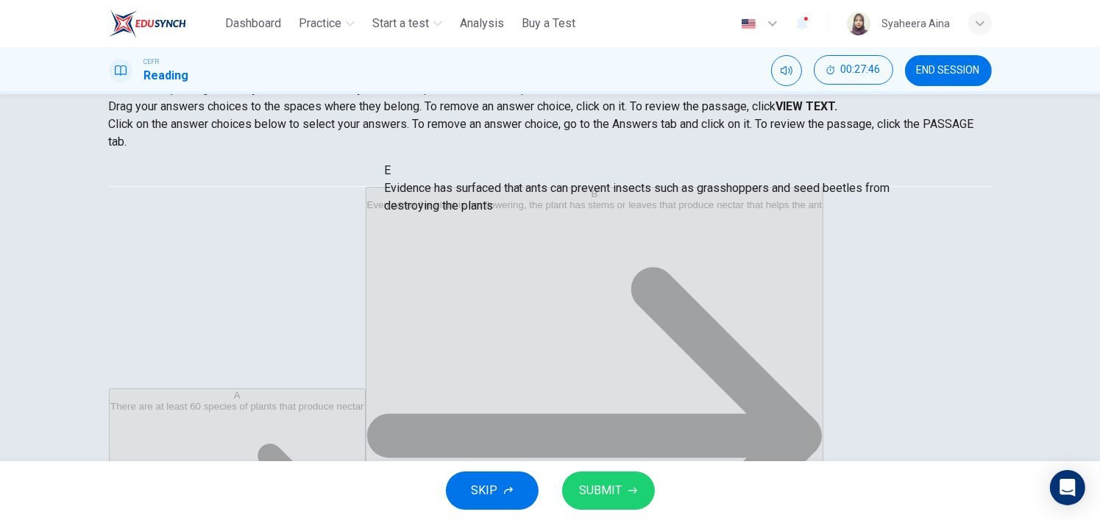
drag, startPoint x: 509, startPoint y: 262, endPoint x: 512, endPoint y: 185, distance: 77.3
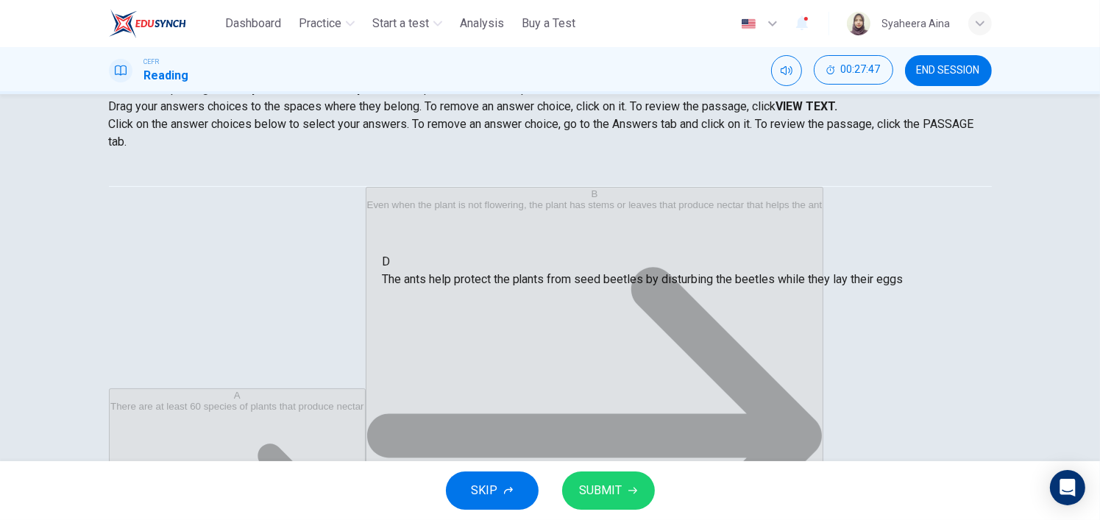
drag, startPoint x: 473, startPoint y: 214, endPoint x: 472, endPoint y: 288, distance: 73.6
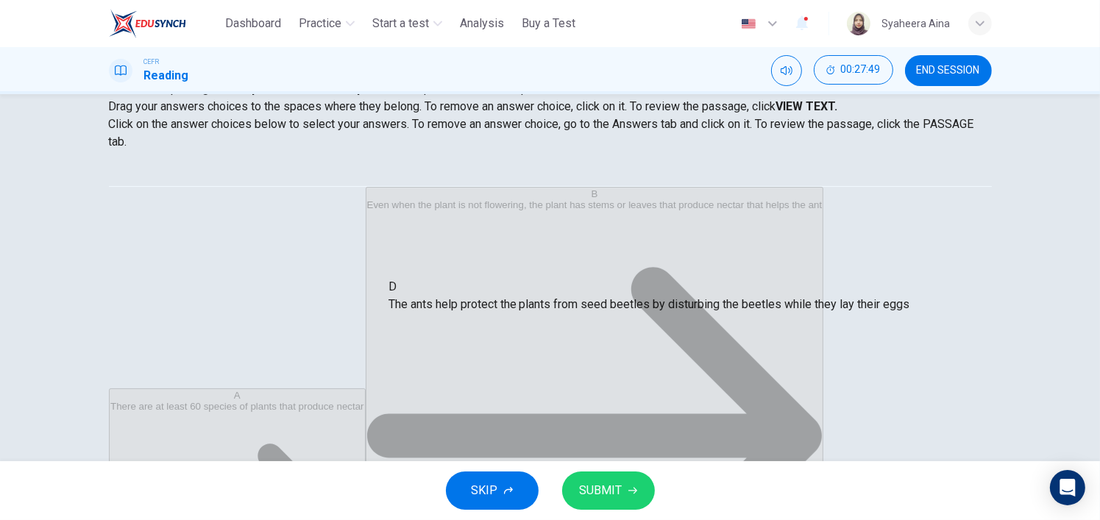
drag, startPoint x: 470, startPoint y: 203, endPoint x: 483, endPoint y: 297, distance: 95.1
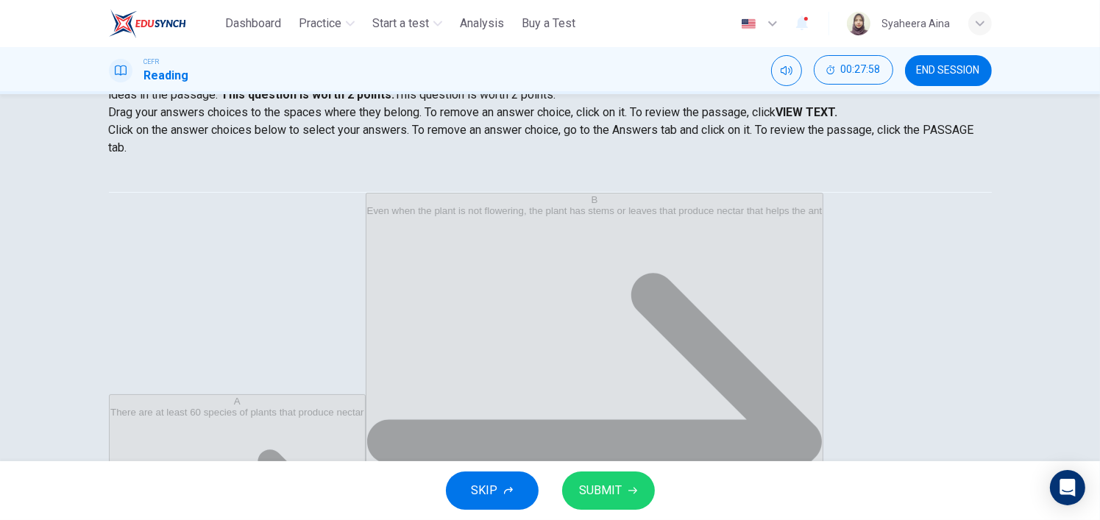
scroll to position [203, 0]
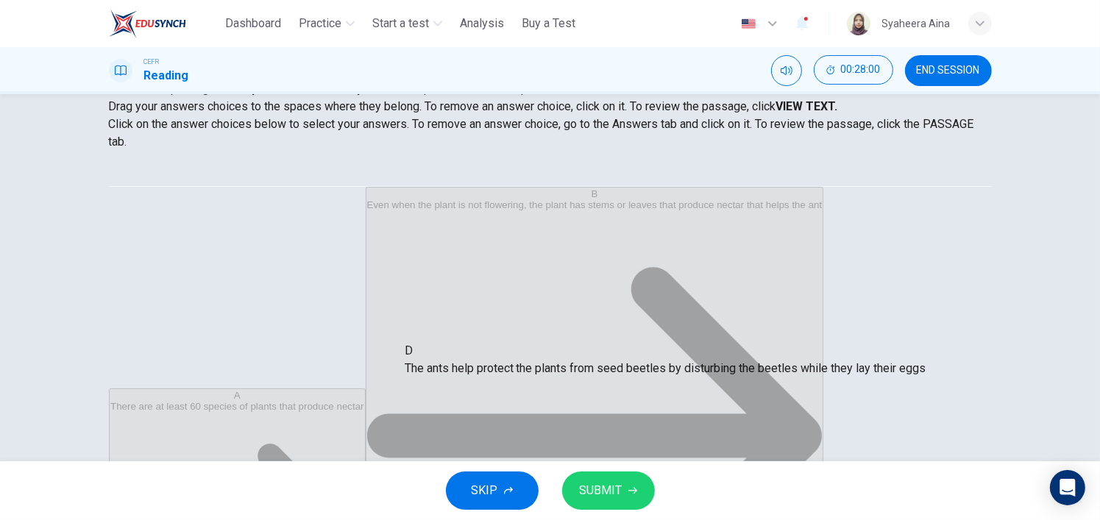
drag, startPoint x: 479, startPoint y: 216, endPoint x: 503, endPoint y: 382, distance: 168.0
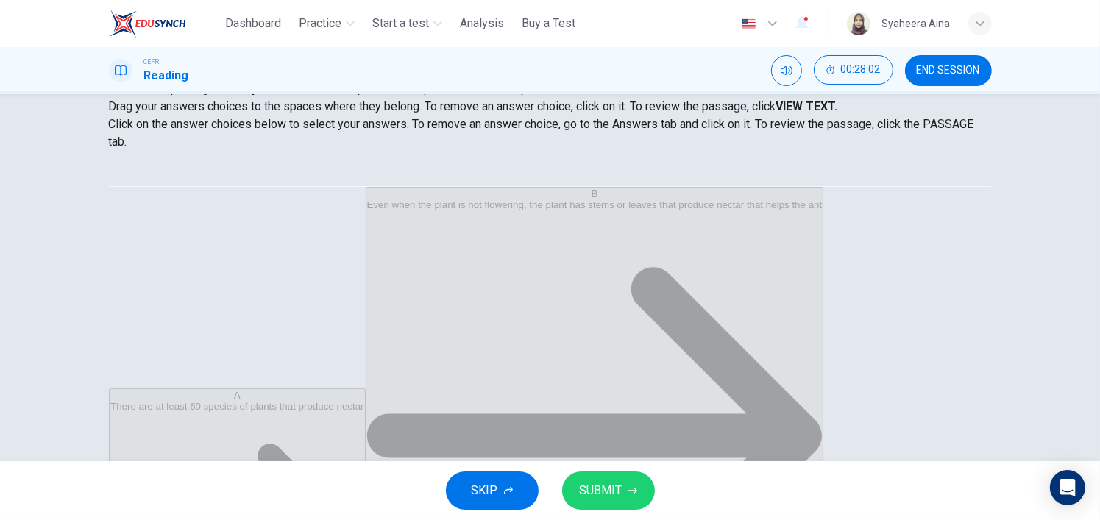
click at [611, 498] on span "SUBMIT" at bounding box center [601, 491] width 43 height 21
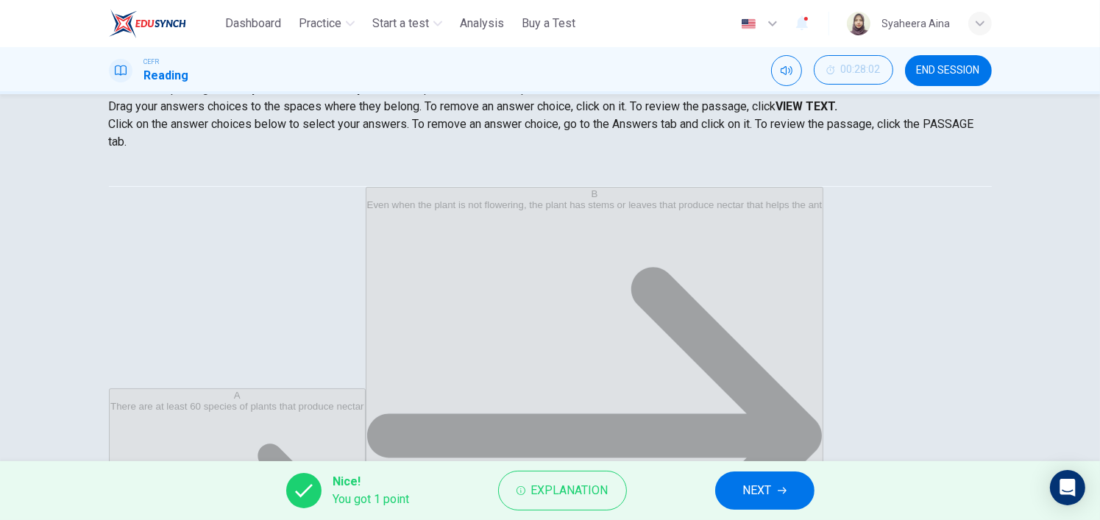
scroll to position [47, 0]
click at [772, 494] on span "NEXT" at bounding box center [757, 491] width 29 height 21
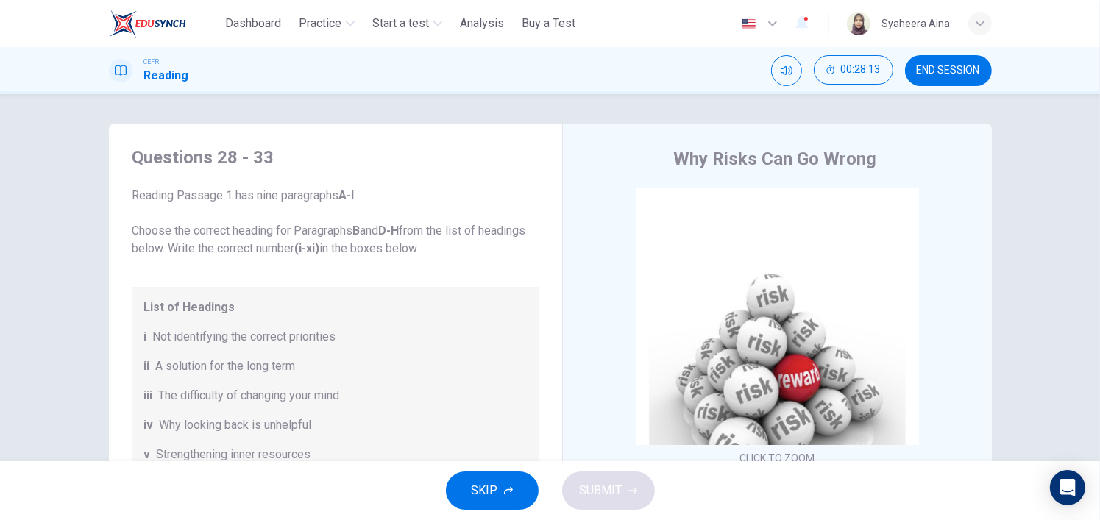
scroll to position [0, 0]
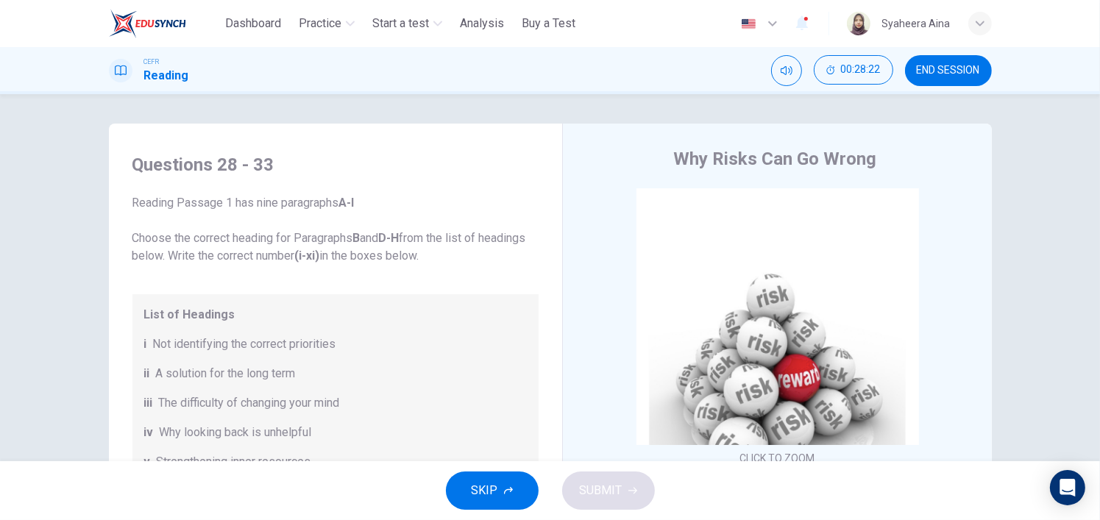
click at [947, 66] on span "END SESSION" at bounding box center [948, 71] width 63 height 12
